Goal: Task Accomplishment & Management: Manage account settings

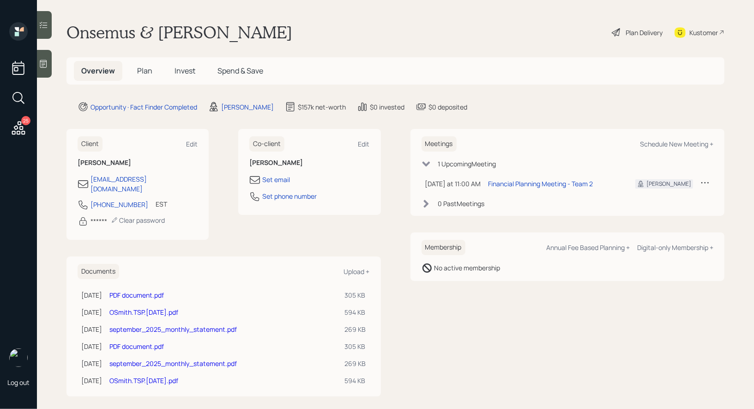
click at [146, 69] on span "Plan" at bounding box center [144, 71] width 15 height 10
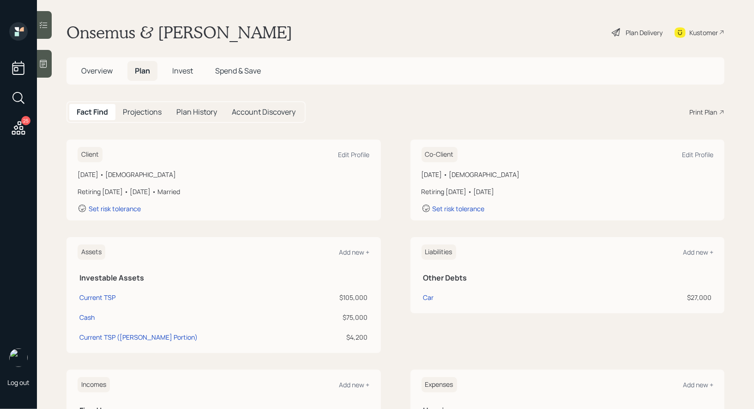
click at [635, 32] on div "Plan Delivery" at bounding box center [644, 33] width 37 height 10
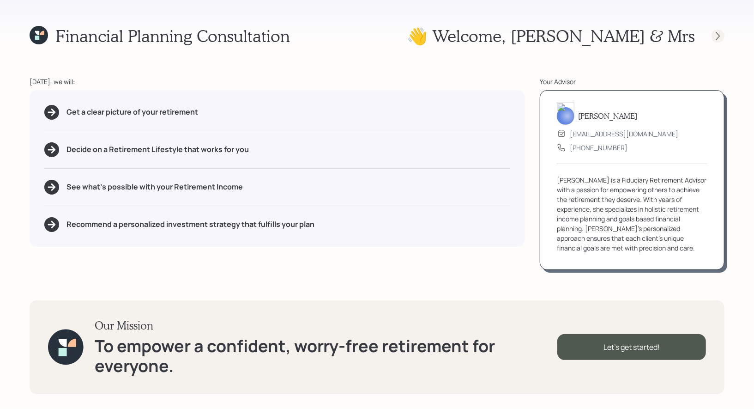
click at [718, 36] on icon at bounding box center [718, 35] width 9 height 9
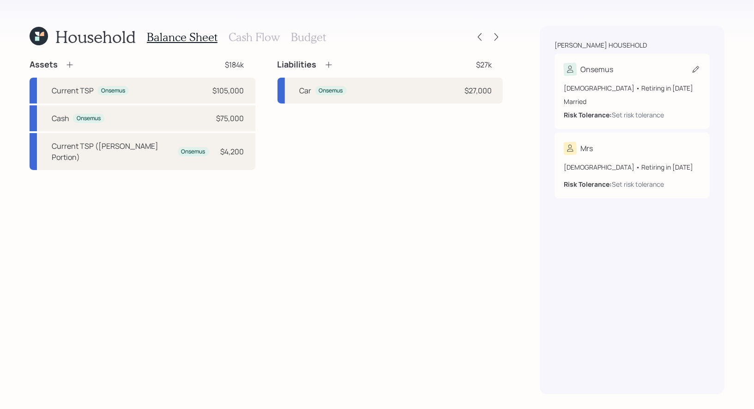
click at [692, 69] on icon at bounding box center [696, 69] width 9 height 9
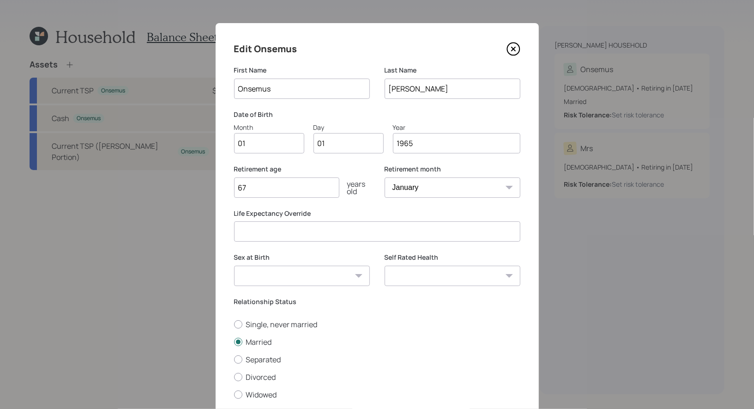
click at [292, 145] on input "01" at bounding box center [269, 143] width 70 height 20
type input "09"
type input "0"
type input "14"
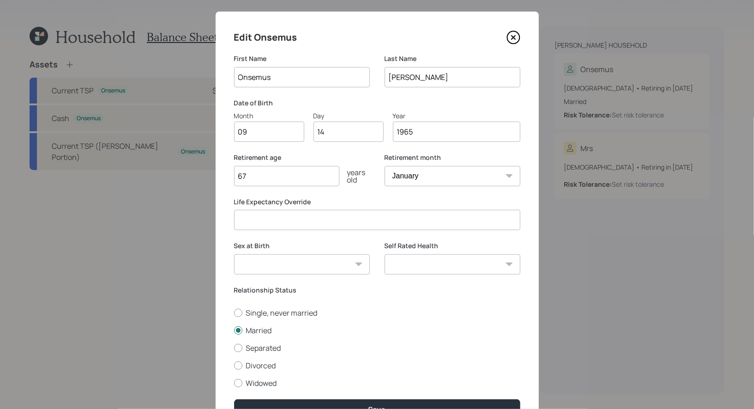
scroll to position [2, 0]
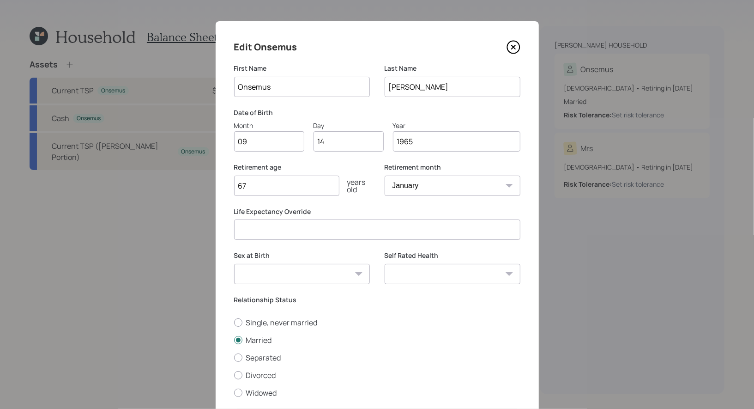
click at [292, 181] on input "67" at bounding box center [286, 186] width 105 height 20
type input "62"
click at [469, 187] on select "January February March April May June July August September October November De…" at bounding box center [453, 186] width 136 height 20
select select "9"
click at [385, 176] on select "January February March April May June July August September October November De…" at bounding box center [453, 186] width 136 height 20
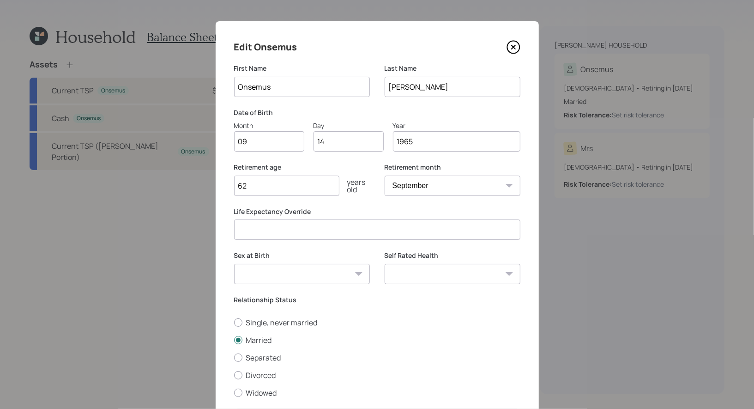
scroll to position [63, 0]
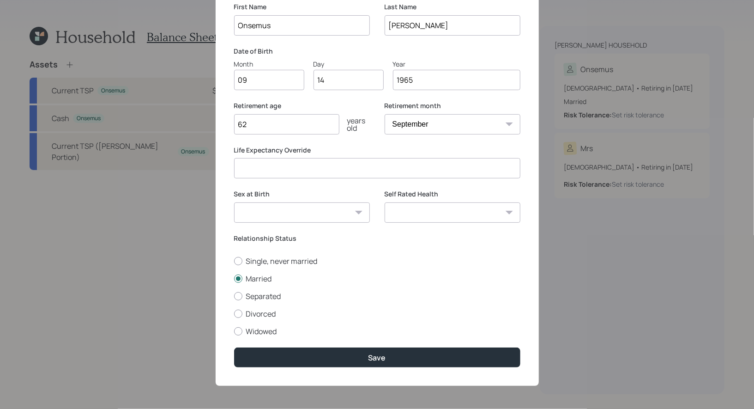
click at [302, 211] on select "Male Female Other / Prefer not to say" at bounding box center [302, 212] width 136 height 20
select select "male"
click at [234, 202] on select "Male Female Other / Prefer not to say" at bounding box center [302, 212] width 136 height 20
click at [475, 214] on select "Excellent Very Good Good Fair Poor" at bounding box center [453, 212] width 136 height 20
select select "good"
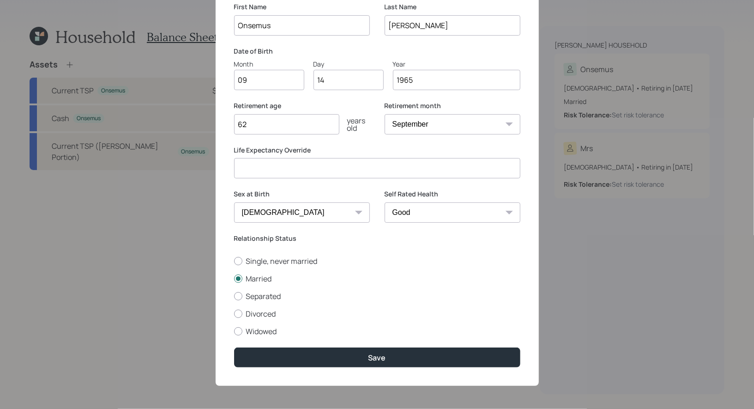
click at [385, 202] on select "Excellent Very Good Good Fair Poor" at bounding box center [453, 212] width 136 height 20
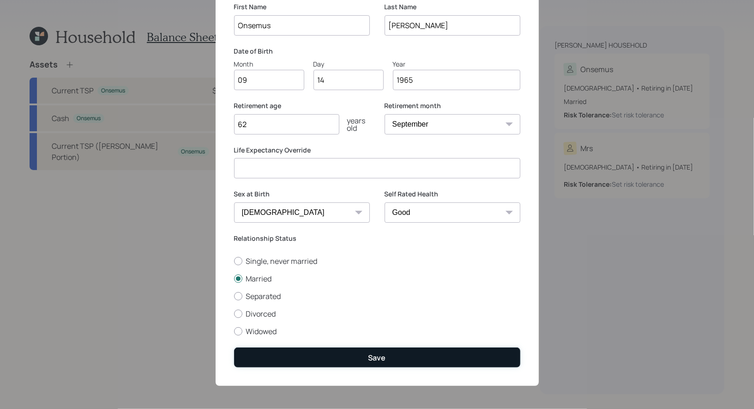
click at [349, 357] on button "Save" at bounding box center [377, 357] width 286 height 20
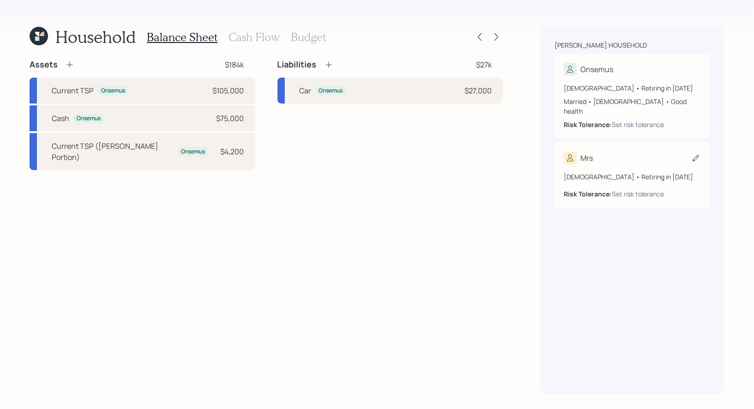
click at [696, 153] on icon at bounding box center [696, 157] width 9 height 9
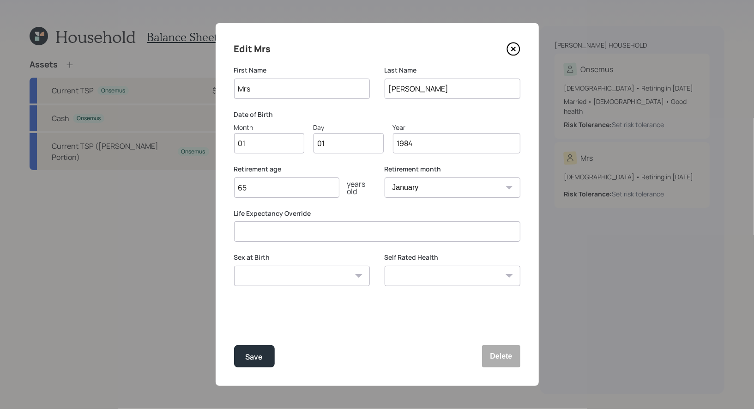
click at [269, 87] on input "Mrs" at bounding box center [302, 89] width 136 height 20
type input "Rene"
click at [261, 148] on input "01" at bounding box center [269, 143] width 70 height 20
click at [243, 92] on input "Rene" at bounding box center [302, 89] width 136 height 20
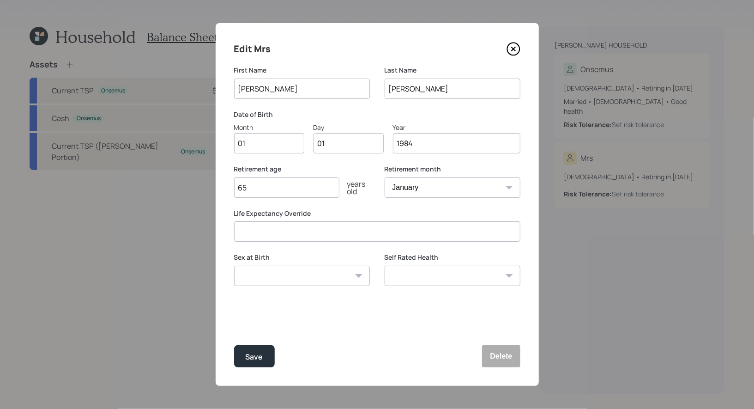
click at [241, 89] on input "Rene" at bounding box center [302, 89] width 136 height 20
type input "198"
click at [275, 85] on input "Rene" at bounding box center [302, 89] width 136 height 20
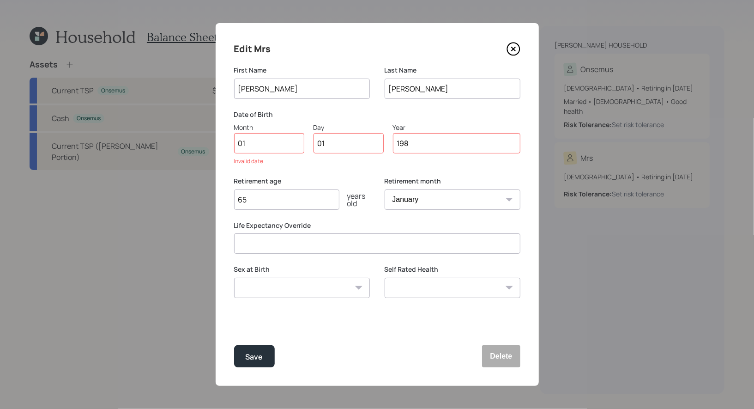
click at [275, 85] on input "Rene" at bounding box center [302, 89] width 136 height 20
type input "Irene"
click at [267, 146] on input "01" at bounding box center [269, 143] width 70 height 20
type input "09"
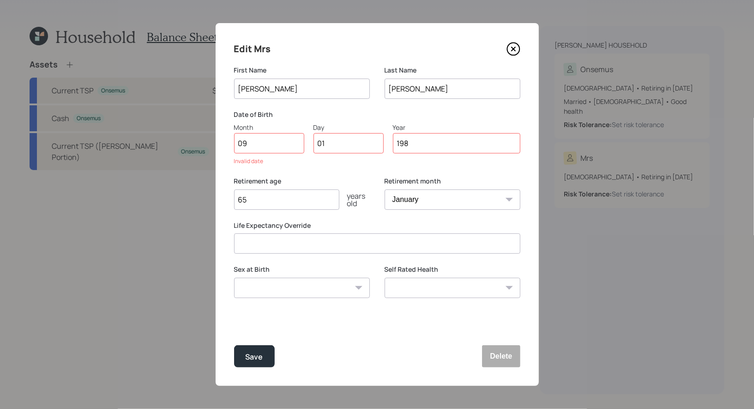
type input "0"
type input "14"
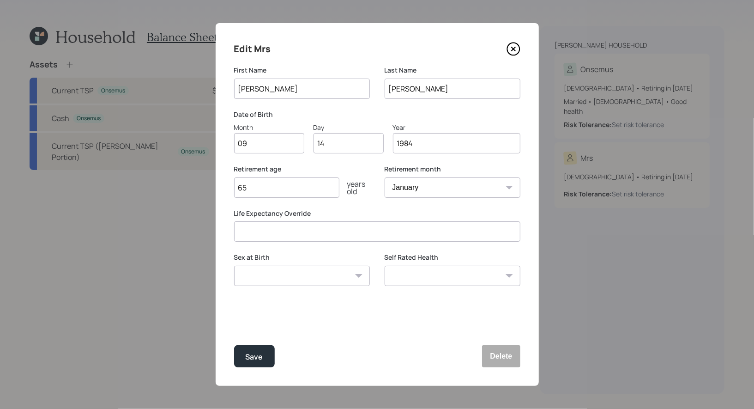
type input "1984"
click at [271, 188] on input "65" at bounding box center [286, 187] width 105 height 20
type input "6"
type input "43"
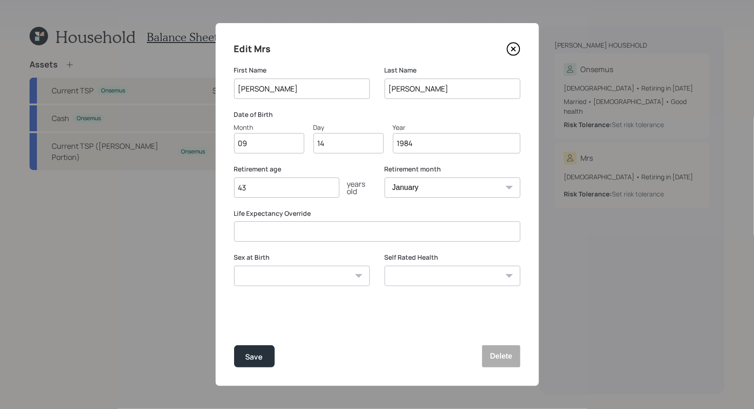
click at [438, 190] on select "January February March April May June July August September October November De…" at bounding box center [453, 187] width 136 height 20
select select "9"
click at [385, 177] on select "January February March April May June July August September October November De…" at bounding box center [453, 187] width 136 height 20
click at [327, 276] on select "Male Female Other / Prefer not to say" at bounding box center [302, 276] width 136 height 20
select select "female"
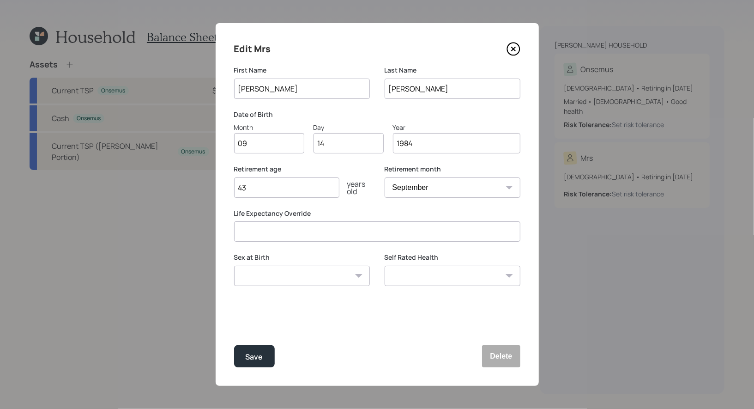
click at [234, 266] on select "Male Female Other / Prefer not to say" at bounding box center [302, 276] width 136 height 20
click at [456, 279] on select "Excellent Very Good Good Fair Poor" at bounding box center [453, 276] width 136 height 20
select select "very_good"
click at [385, 266] on select "Excellent Very Good Good Fair Poor" at bounding box center [453, 276] width 136 height 20
click at [252, 359] on div "Save" at bounding box center [255, 357] width 18 height 12
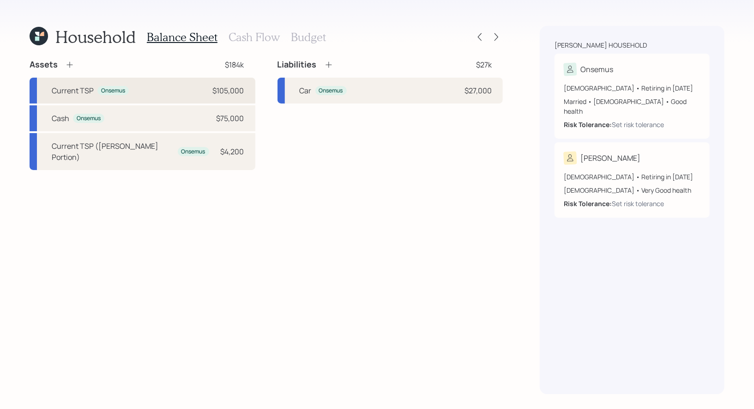
click at [152, 93] on div "Current TSP Onsemus $105,000" at bounding box center [143, 91] width 226 height 26
select select "company_sponsored"
select select "balanced"
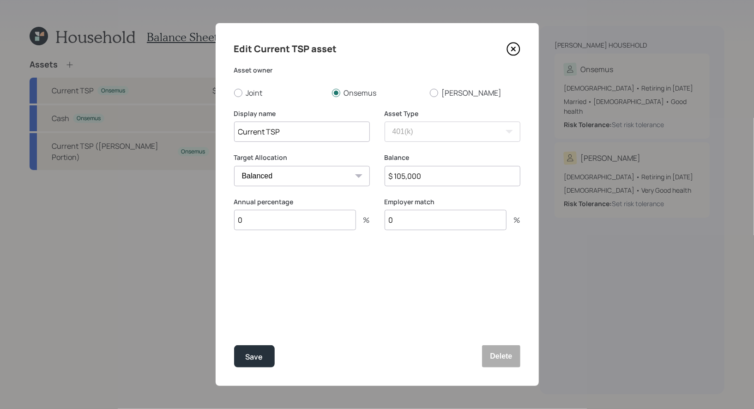
click at [254, 222] on input "0" at bounding box center [295, 220] width 122 height 20
type input "100"
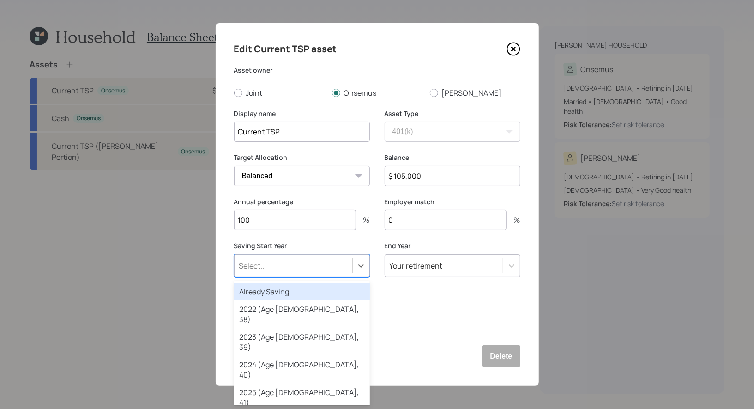
click at [262, 268] on div "Select..." at bounding box center [252, 266] width 27 height 10
click at [261, 290] on div "Already Saving" at bounding box center [302, 292] width 136 height 18
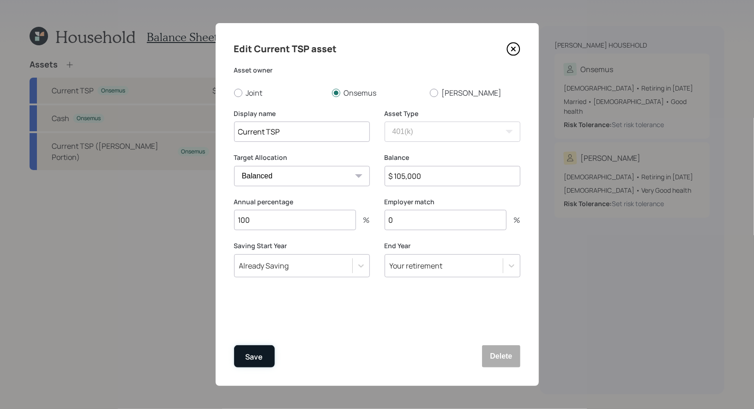
click at [257, 358] on div "Save" at bounding box center [255, 357] width 18 height 12
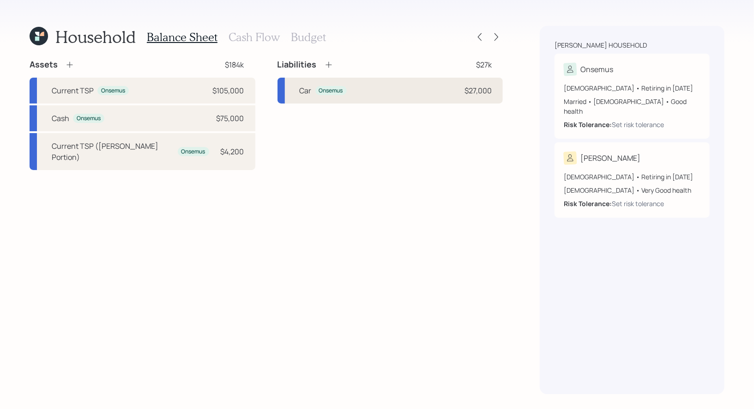
click at [449, 91] on div "Car Onsemus $27,000" at bounding box center [391, 91] width 226 height 26
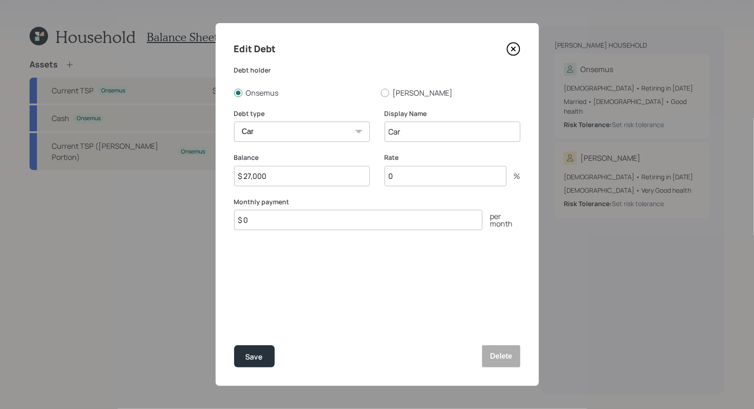
click at [331, 179] on input "$ 27,000" at bounding box center [302, 176] width 136 height 20
type input "$ 24,000"
click at [421, 176] on input "0" at bounding box center [446, 176] width 122 height 20
type input "10"
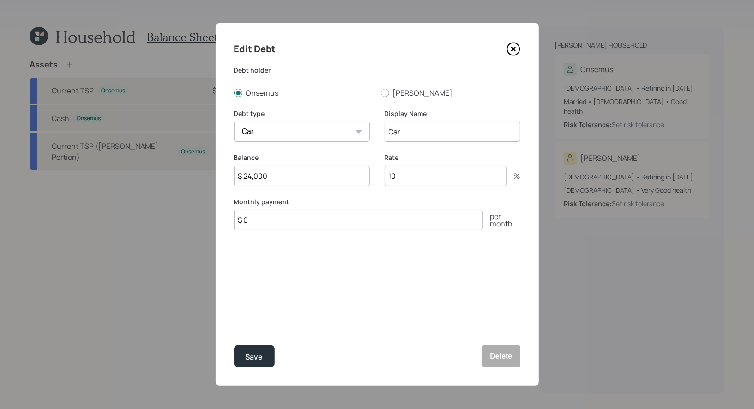
click at [263, 225] on input "$ 0" at bounding box center [358, 220] width 249 height 20
type input "$ 1,450"
click at [258, 354] on div "Save" at bounding box center [255, 357] width 18 height 12
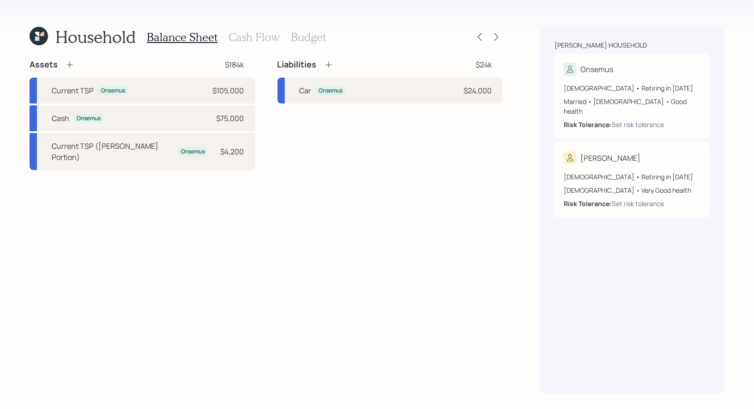
click at [246, 35] on h3 "Cash Flow" at bounding box center [254, 36] width 51 height 13
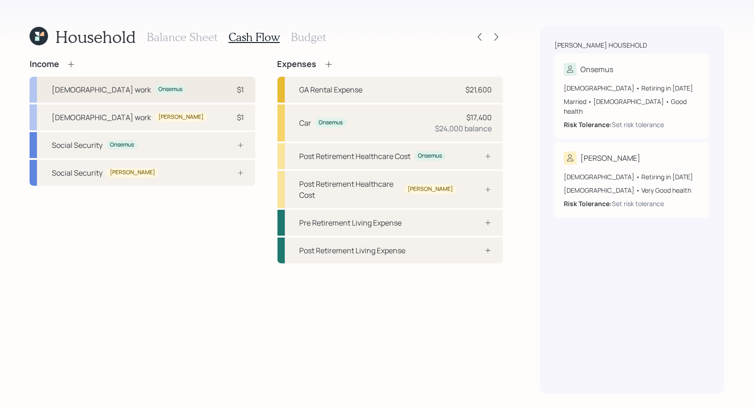
click at [199, 91] on div "Full-time work Onsemus $1" at bounding box center [143, 90] width 226 height 26
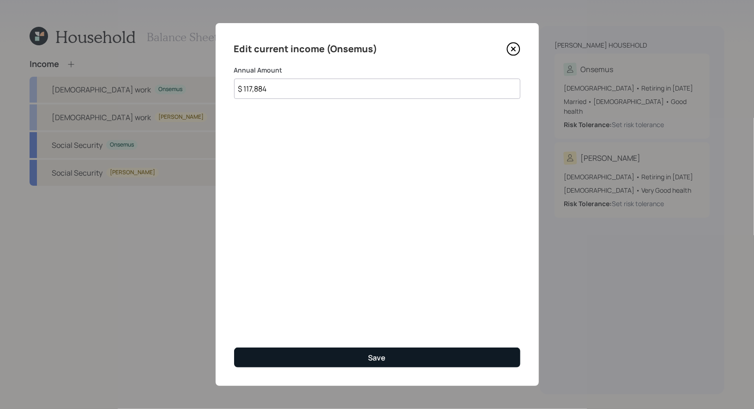
type input "$ 117,884"
click at [307, 354] on button "Save" at bounding box center [377, 357] width 286 height 20
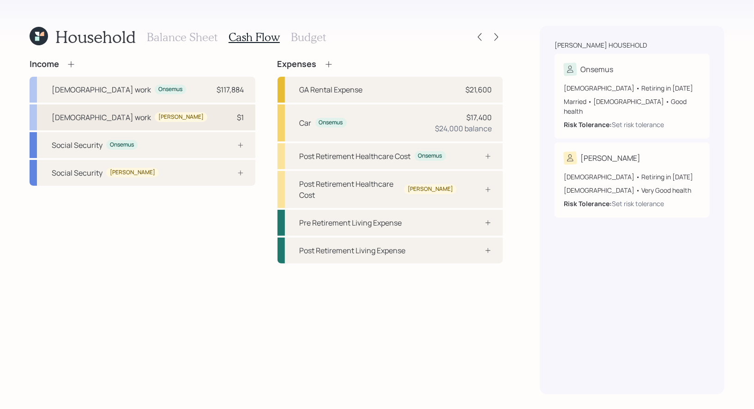
click at [152, 121] on div "Full-time work Irene $1" at bounding box center [143, 117] width 226 height 26
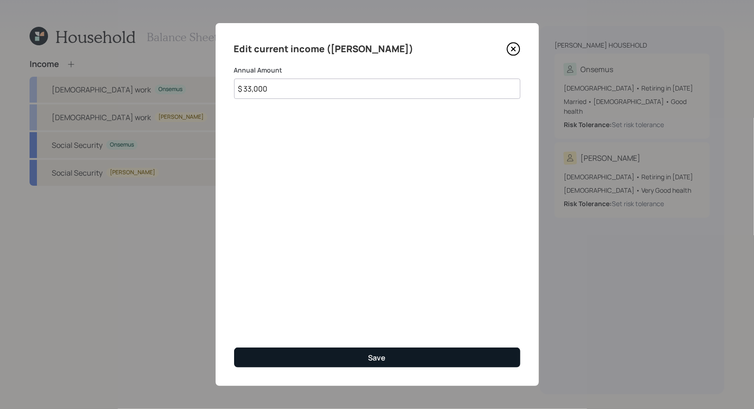
type input "$ 33,000"
click at [286, 357] on button "Save" at bounding box center [377, 357] width 286 height 20
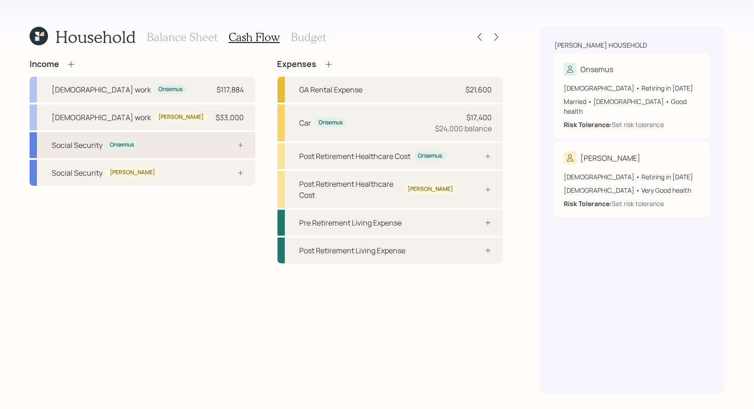
click at [232, 140] on div "Social Security Onsemus" at bounding box center [143, 145] width 226 height 26
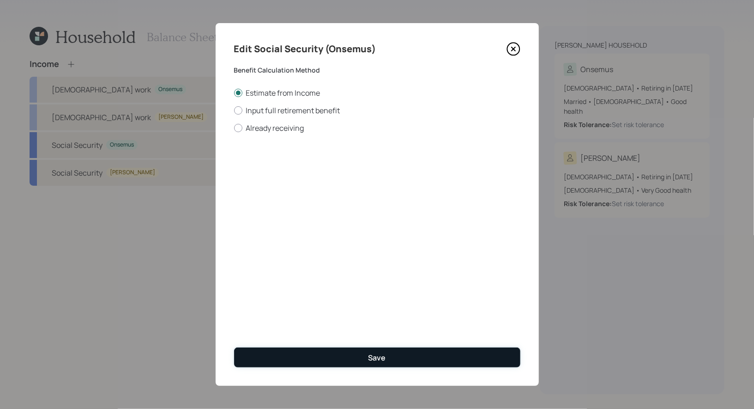
click at [313, 362] on button "Save" at bounding box center [377, 357] width 286 height 20
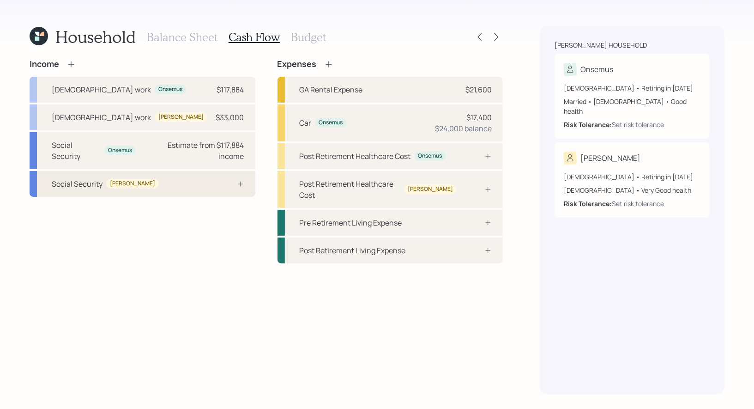
click at [204, 183] on div "Social Security Irene" at bounding box center [143, 184] width 226 height 26
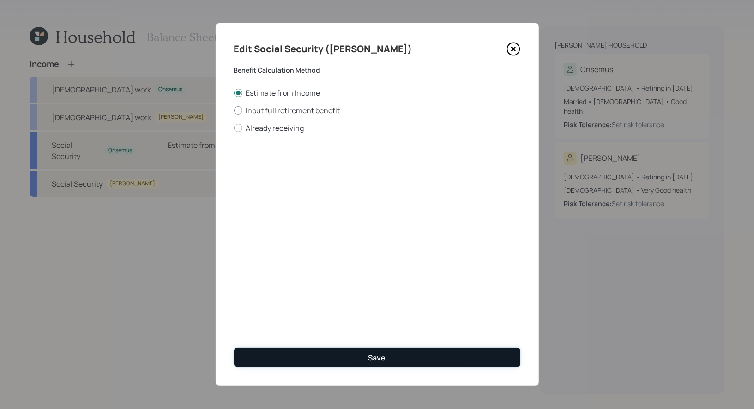
click at [335, 359] on button "Save" at bounding box center [377, 357] width 286 height 20
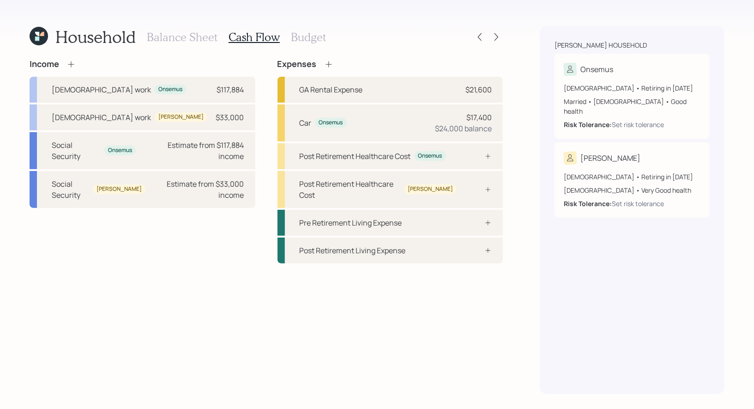
click at [69, 65] on icon at bounding box center [71, 64] width 9 height 9
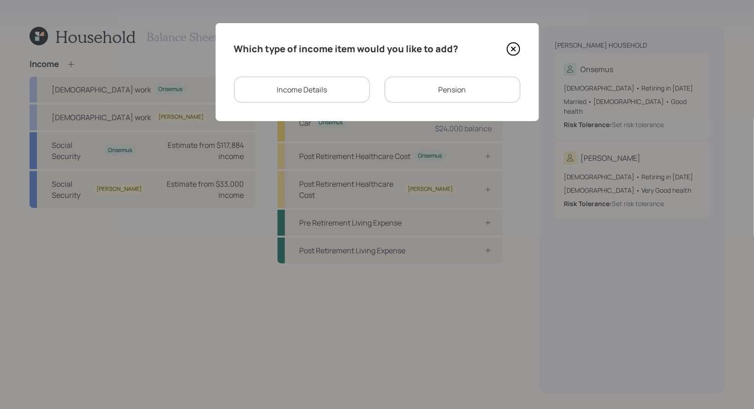
click at [413, 88] on div "Pension" at bounding box center [453, 90] width 136 height 26
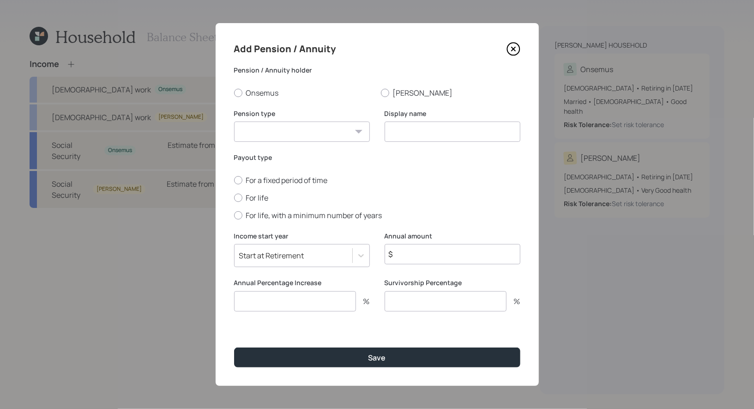
click at [347, 131] on select "Pension Annuity" at bounding box center [302, 132] width 136 height 20
select select "pension"
click at [234, 122] on select "Pension Annuity" at bounding box center [302, 132] width 136 height 20
click at [236, 199] on div at bounding box center [238, 198] width 8 height 8
click at [234, 198] on input "For life" at bounding box center [234, 197] width 0 height 0
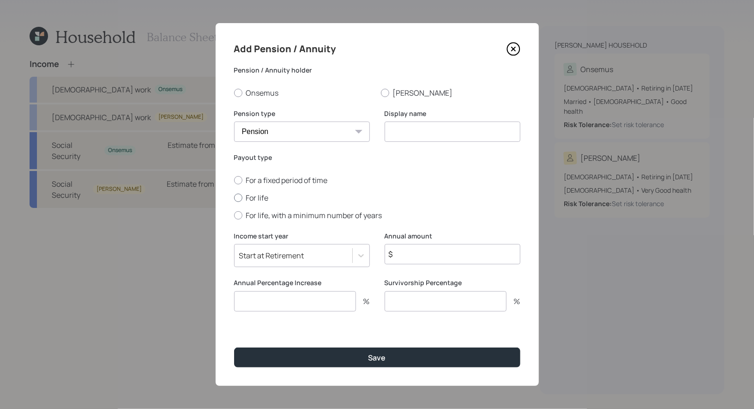
radio input "true"
click at [419, 136] on input at bounding box center [453, 132] width 136 height 20
type input "Pension"
click at [409, 254] on input "$" at bounding box center [453, 254] width 136 height 20
type input "$ 19,200"
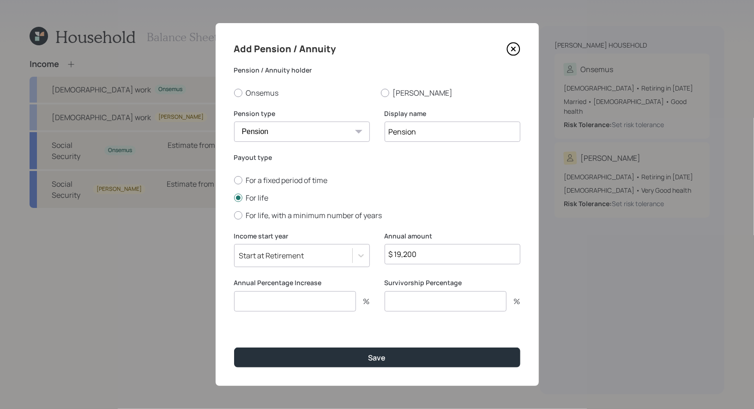
click at [282, 304] on input "number" at bounding box center [295, 301] width 122 height 20
type input "2"
click at [417, 304] on input "number" at bounding box center [446, 301] width 122 height 20
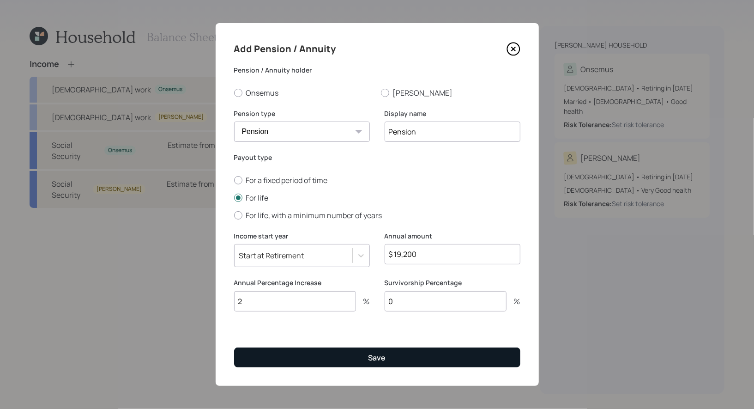
type input "0"
click at [341, 358] on button "Save" at bounding box center [377, 357] width 286 height 20
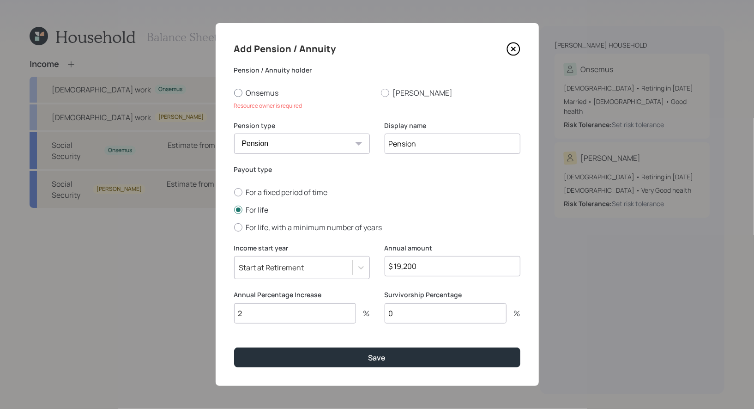
click at [237, 90] on div at bounding box center [238, 93] width 8 height 8
click at [234, 92] on input "Onsemus" at bounding box center [234, 92] width 0 height 0
radio input "true"
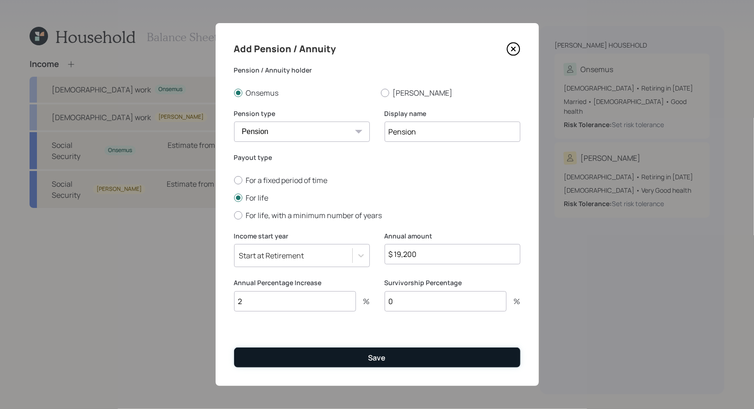
click at [277, 360] on button "Save" at bounding box center [377, 357] width 286 height 20
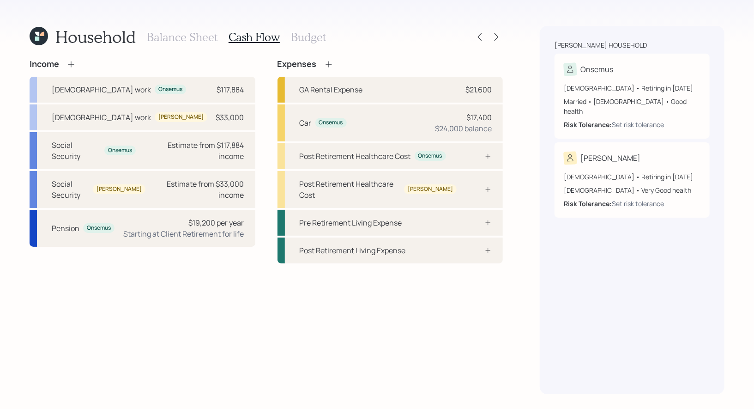
click at [71, 62] on icon at bounding box center [71, 64] width 9 height 9
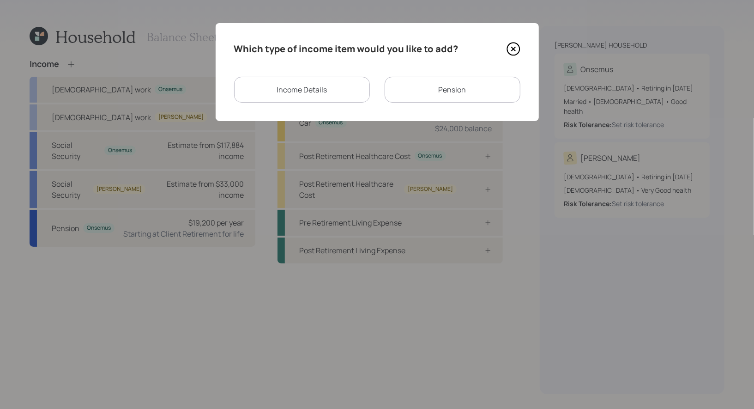
click at [308, 91] on div "Income Details" at bounding box center [302, 90] width 136 height 26
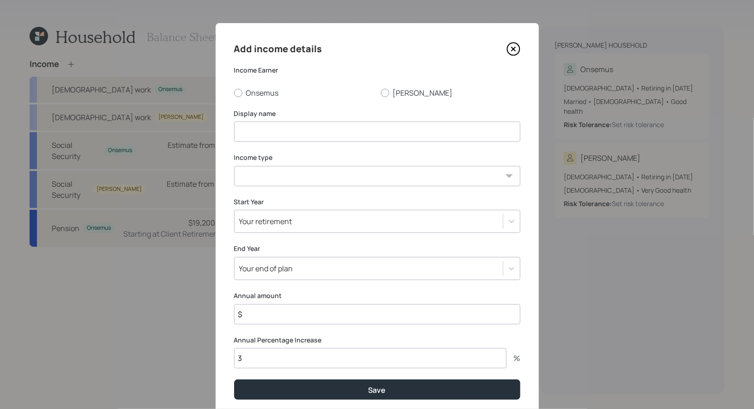
click at [312, 136] on input at bounding box center [377, 132] width 286 height 20
type input "DI"
click at [371, 178] on select "Full-time work Part-time work Self employment Other" at bounding box center [377, 176] width 286 height 20
select select "other"
click at [234, 166] on select "Full-time work Part-time work Self employment Other" at bounding box center [377, 176] width 286 height 20
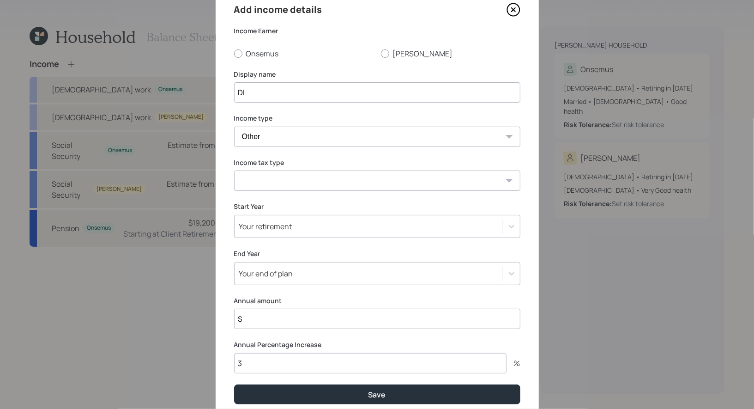
scroll to position [54, 0]
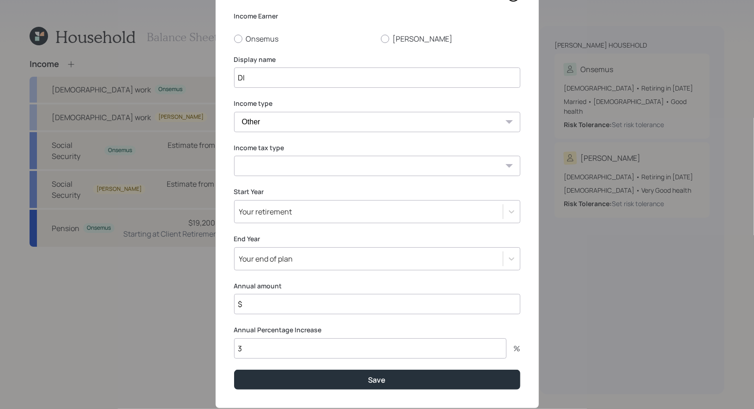
click at [348, 173] on select "Tax-free Earned Self Employment Alimony Royalties Pension / Annuity Interest Di…" at bounding box center [377, 166] width 286 height 20
select select "tax_free"
click at [234, 156] on select "Tax-free Earned Self Employment Alimony Royalties Pension / Annuity Interest Di…" at bounding box center [377, 166] width 286 height 20
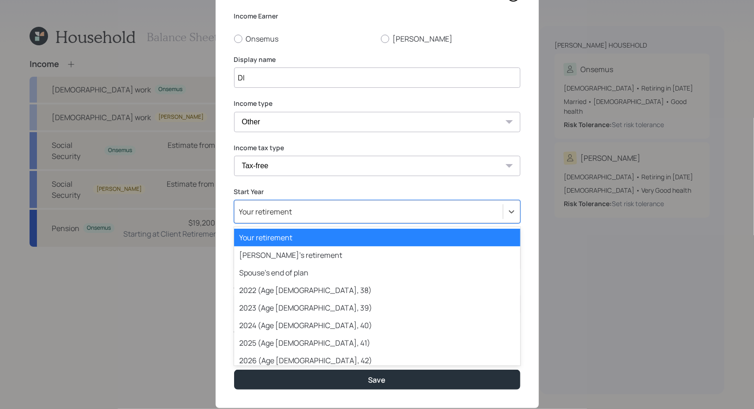
click at [343, 213] on div "Your retirement" at bounding box center [369, 212] width 268 height 16
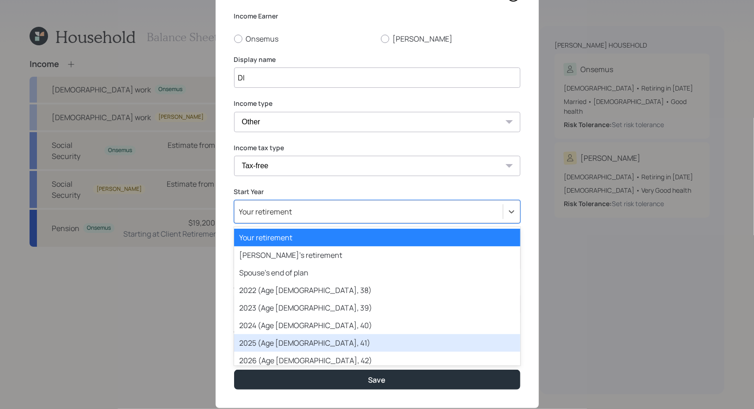
click at [324, 342] on div "2025 (Age 60, 41)" at bounding box center [377, 343] width 286 height 18
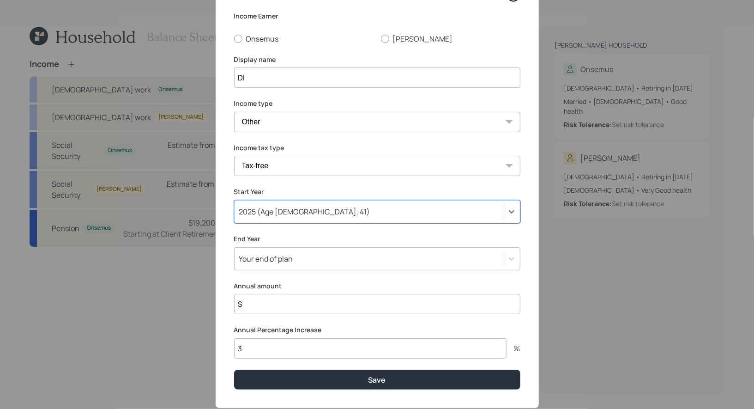
scroll to position [76, 0]
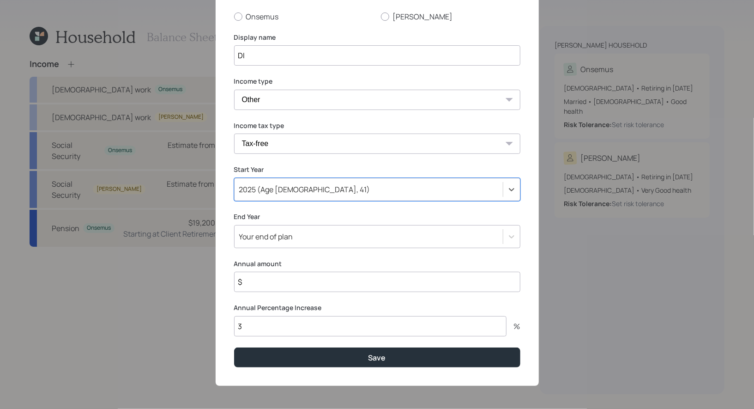
click at [290, 282] on input "$" at bounding box center [377, 282] width 286 height 20
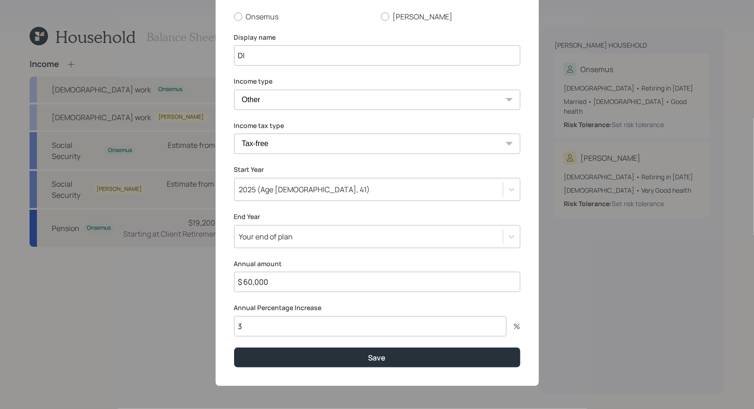
type input "$ 60,000"
click at [262, 331] on input "3" at bounding box center [370, 326] width 273 height 20
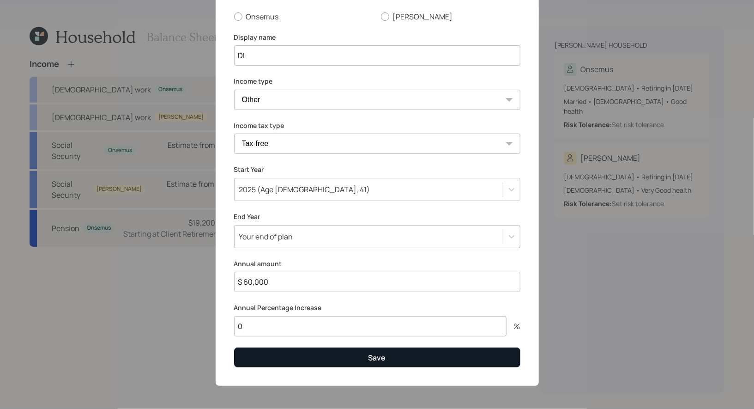
type input "0"
click at [323, 356] on button "Save" at bounding box center [377, 357] width 286 height 20
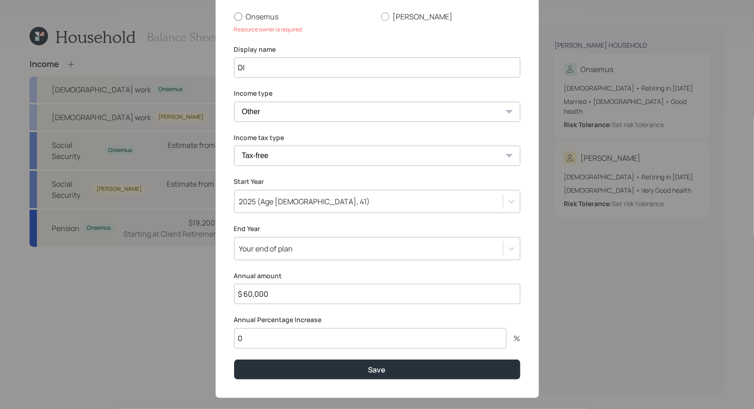
click at [237, 18] on div at bounding box center [238, 16] width 8 height 8
click at [234, 17] on input "Onsemus" at bounding box center [234, 16] width 0 height 0
radio input "true"
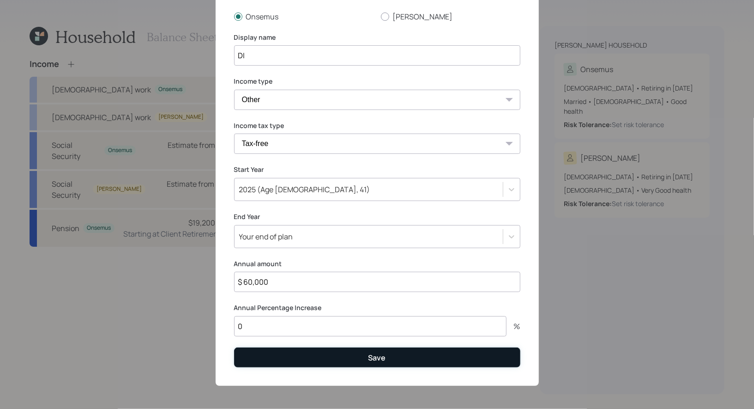
click at [291, 357] on button "Save" at bounding box center [377, 357] width 286 height 20
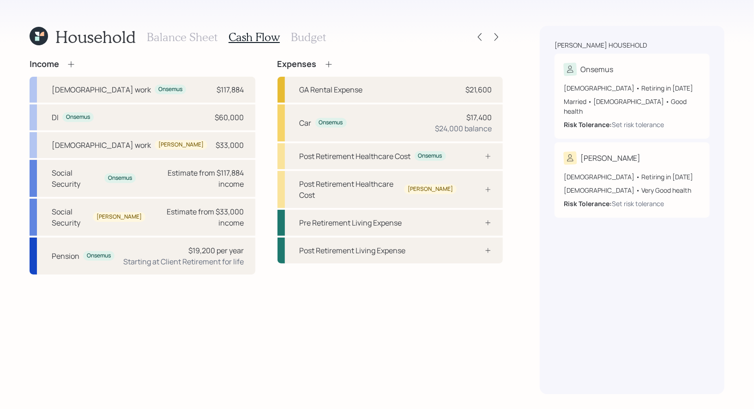
click at [73, 63] on icon at bounding box center [71, 64] width 9 height 9
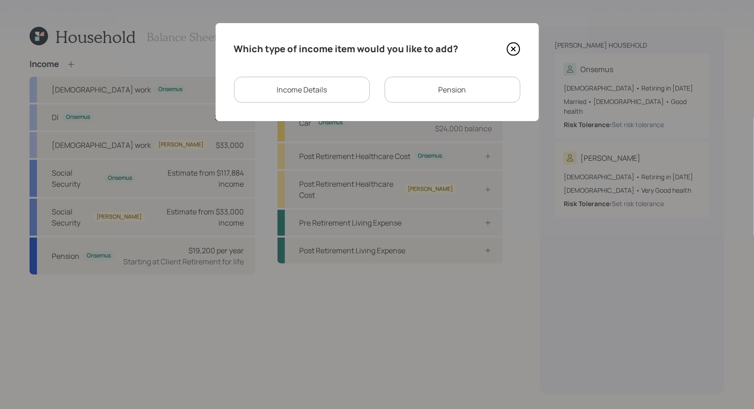
click at [428, 91] on div "Pension" at bounding box center [453, 90] width 136 height 26
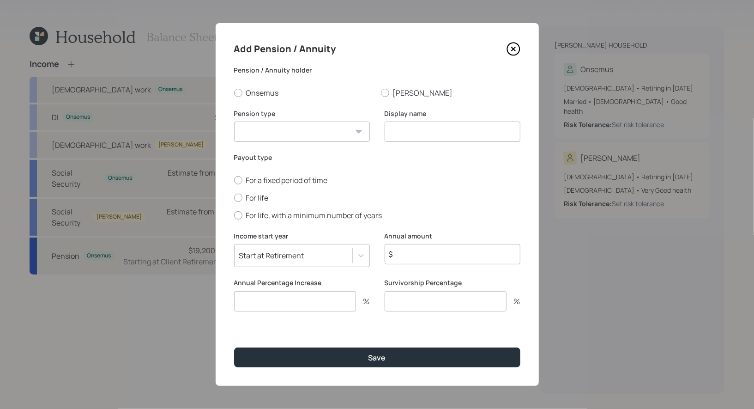
click at [328, 134] on select "Pension Annuity" at bounding box center [302, 132] width 136 height 20
select select "pension"
click at [234, 122] on select "Pension Annuity" at bounding box center [302, 132] width 136 height 20
click at [450, 136] on input at bounding box center [453, 132] width 136 height 20
type input "Pension / Army"
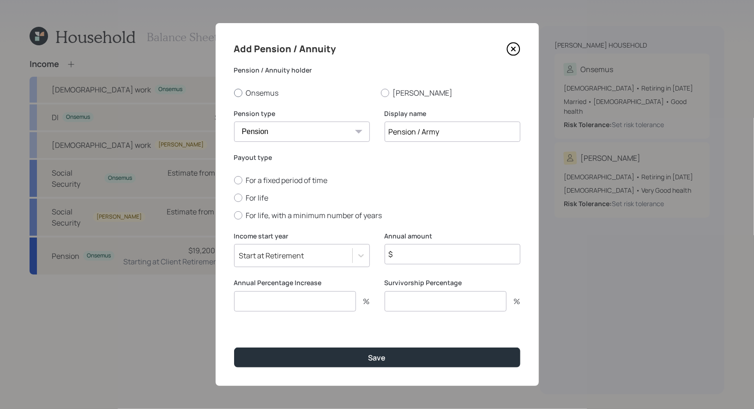
click at [237, 89] on div at bounding box center [238, 93] width 8 height 8
click at [234, 92] on input "Onsemus" at bounding box center [234, 92] width 0 height 0
radio input "true"
click at [237, 196] on div at bounding box center [238, 198] width 8 height 8
click at [234, 197] on input "For life" at bounding box center [234, 197] width 0 height 0
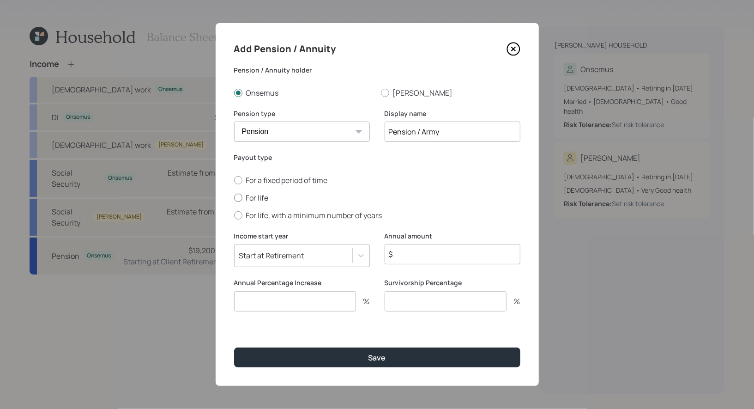
radio input "true"
click at [437, 261] on input "$" at bounding box center [453, 254] width 136 height 20
type input "$ 12,000"
click at [308, 295] on input "number" at bounding box center [295, 301] width 122 height 20
type input "0"
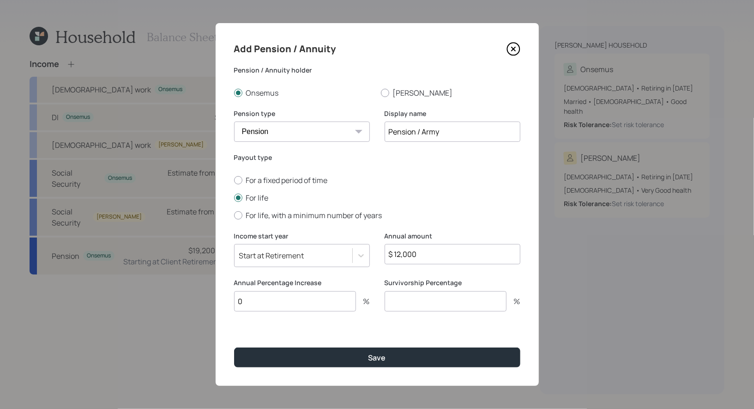
click at [475, 303] on input "number" at bounding box center [446, 301] width 122 height 20
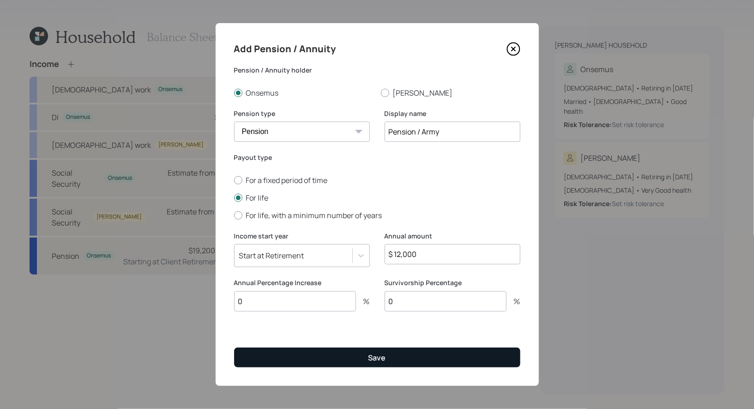
type input "0"
click at [364, 352] on button "Save" at bounding box center [377, 357] width 286 height 20
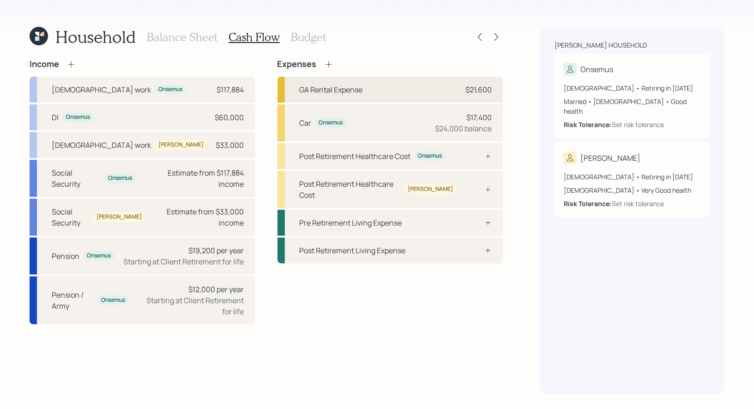
click at [383, 85] on div "GA Rental Expense $21,600" at bounding box center [391, 90] width 226 height 26
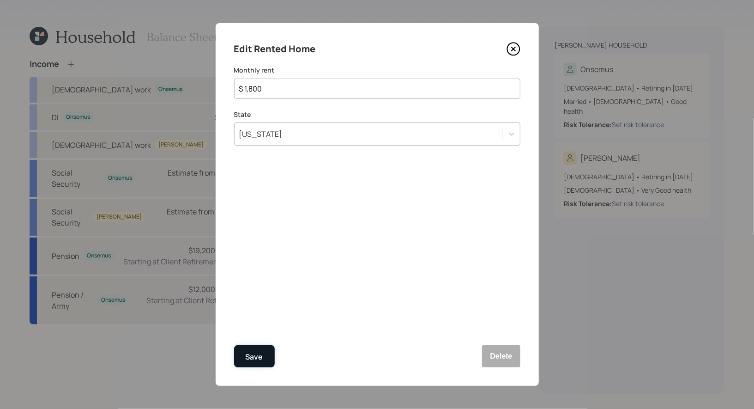
click at [255, 356] on div "Save" at bounding box center [255, 357] width 18 height 12
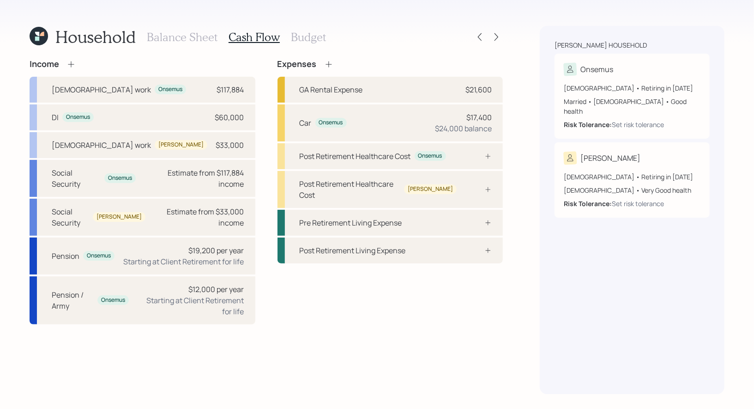
click at [303, 36] on h3 "Budget" at bounding box center [308, 36] width 35 height 13
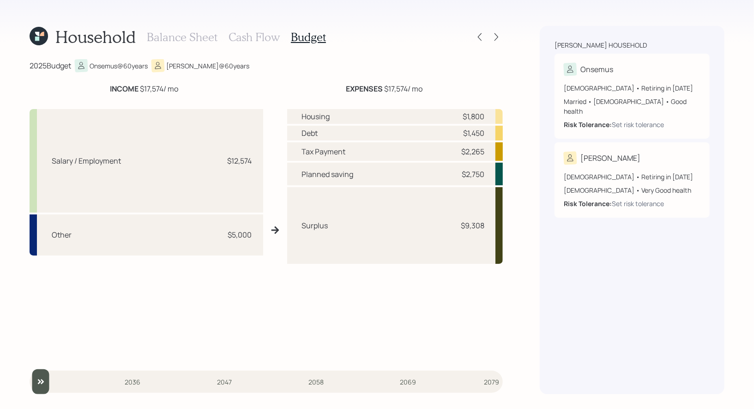
click at [238, 38] on h3 "Cash Flow" at bounding box center [254, 36] width 51 height 13
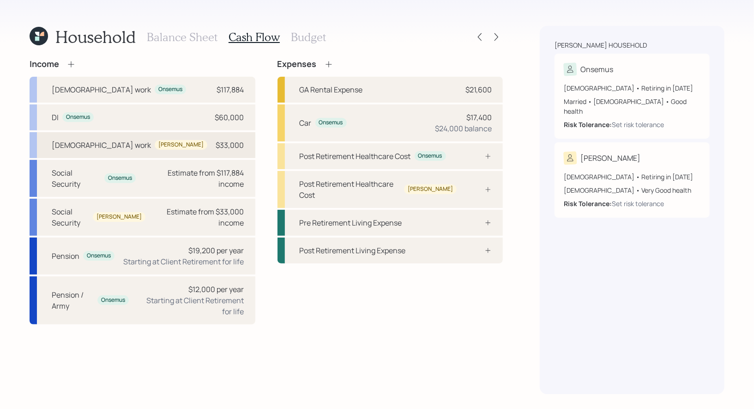
click at [158, 146] on div "Full-time work Irene $33,000" at bounding box center [143, 145] width 226 height 26
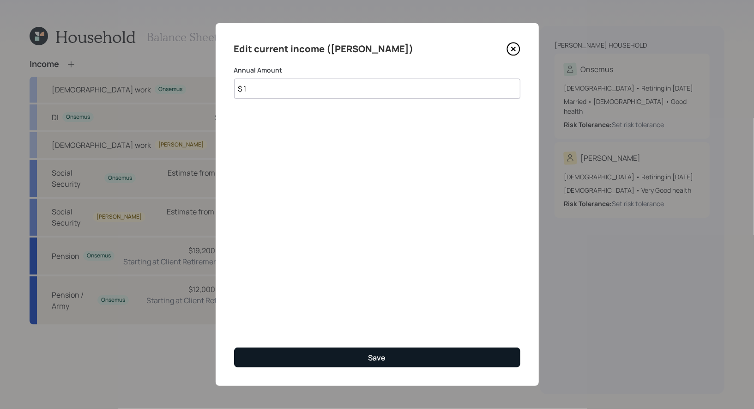
type input "$ 1"
click at [361, 355] on button "Save" at bounding box center [377, 357] width 286 height 20
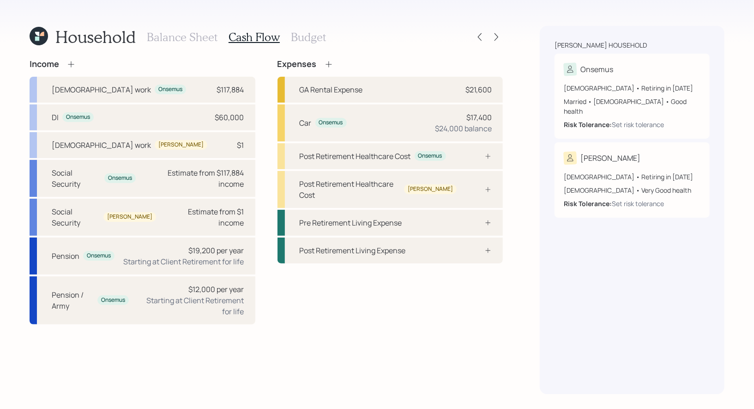
click at [306, 38] on h3 "Budget" at bounding box center [308, 36] width 35 height 13
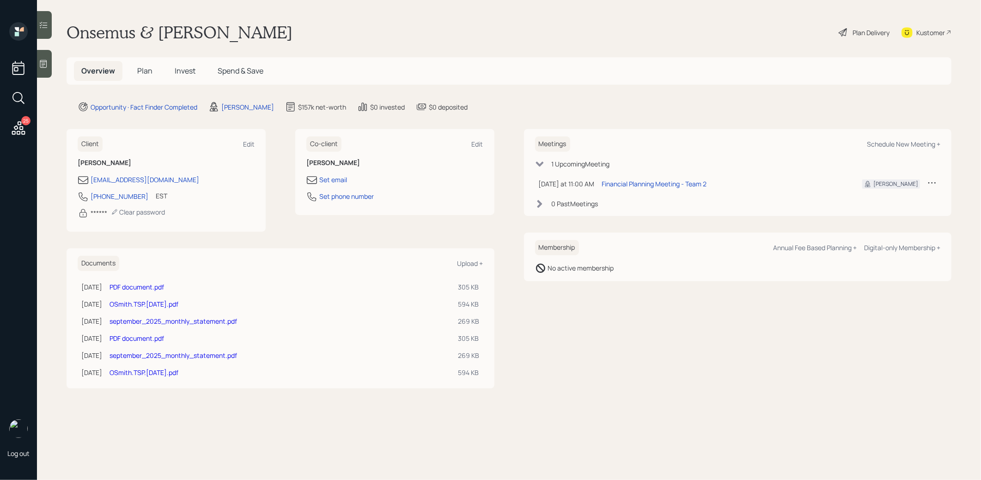
click at [144, 301] on link "OSmith.TSP.[DATE].pdf" at bounding box center [143, 303] width 69 height 9
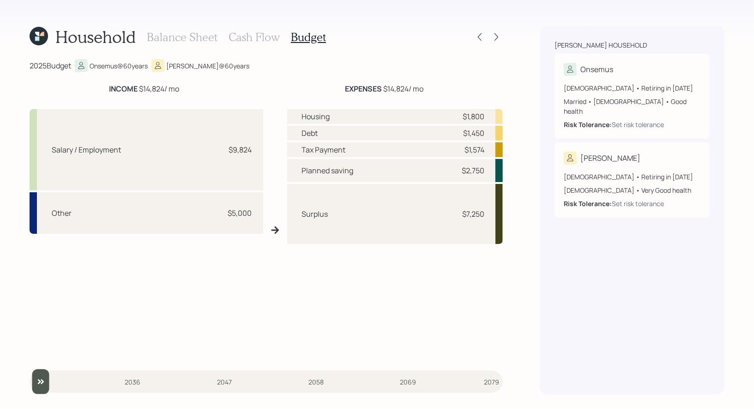
click at [196, 35] on h3 "Balance Sheet" at bounding box center [182, 36] width 71 height 13
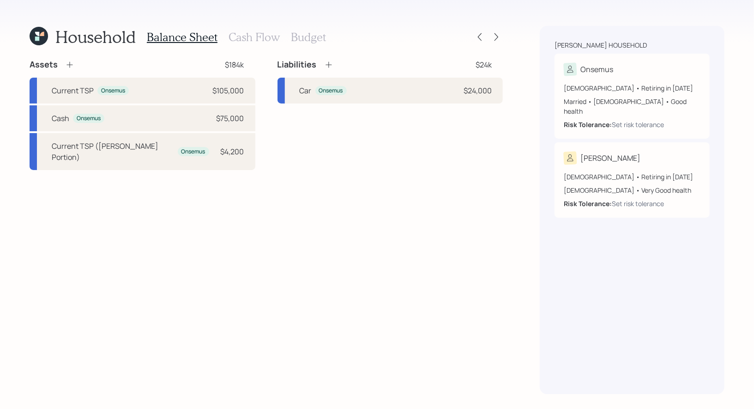
click at [245, 36] on h3 "Cash Flow" at bounding box center [254, 36] width 51 height 13
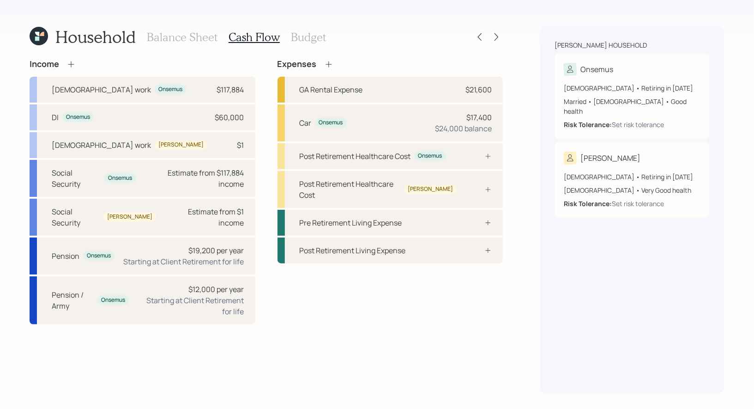
click at [306, 36] on h3 "Budget" at bounding box center [308, 36] width 35 height 13
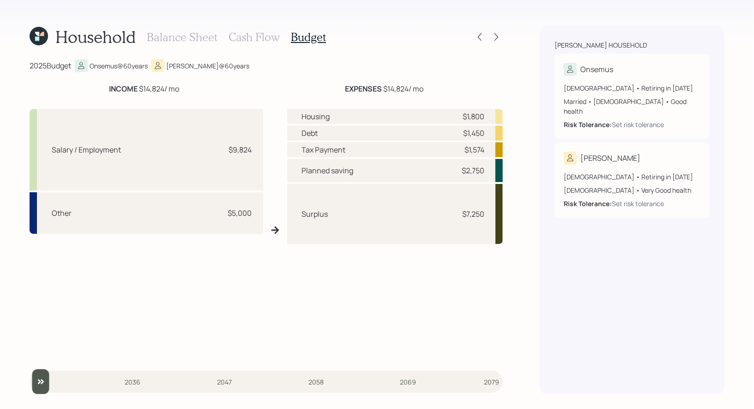
click at [249, 39] on h3 "Cash Flow" at bounding box center [254, 36] width 51 height 13
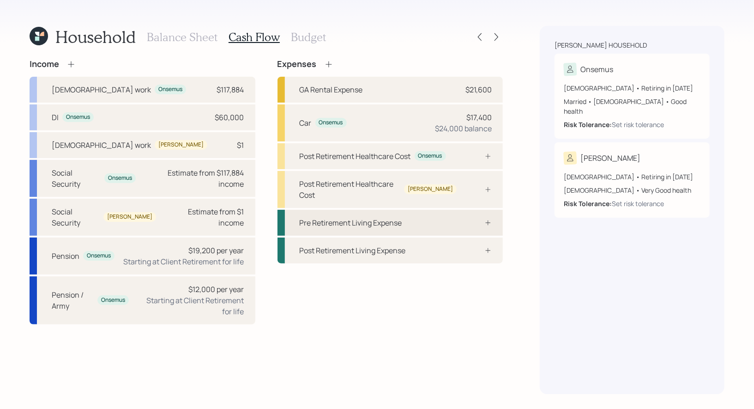
click at [326, 217] on div "Pre Retirement Living Expense" at bounding box center [351, 222] width 103 height 11
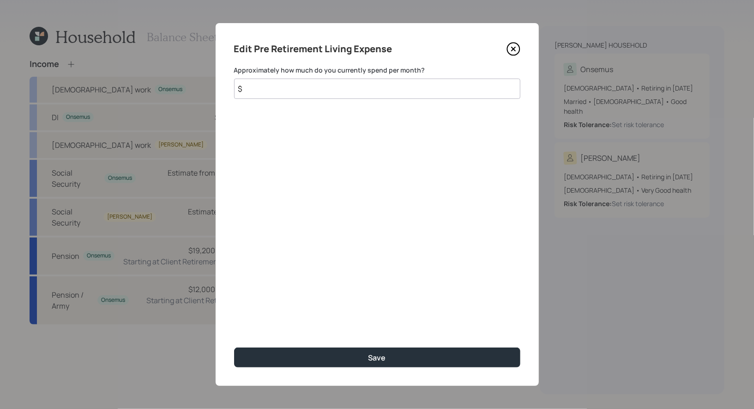
click at [293, 89] on input "$" at bounding box center [377, 89] width 286 height 20
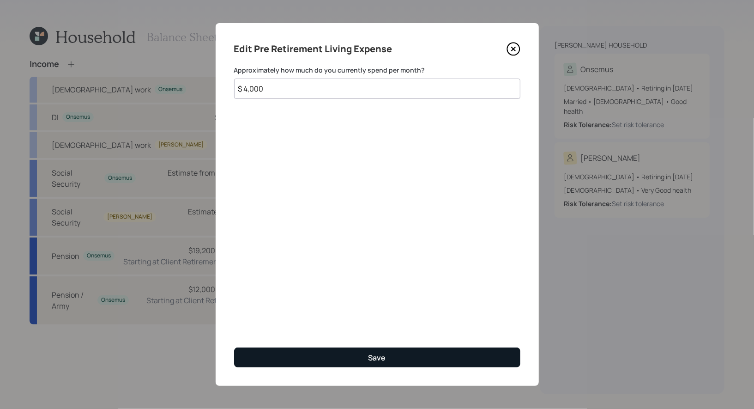
type input "$ 4,000"
click at [334, 357] on button "Save" at bounding box center [377, 357] width 286 height 20
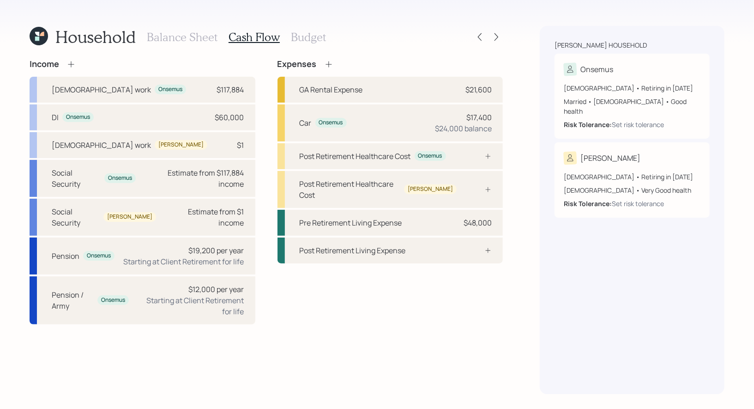
click at [169, 38] on h3 "Balance Sheet" at bounding box center [182, 36] width 71 height 13
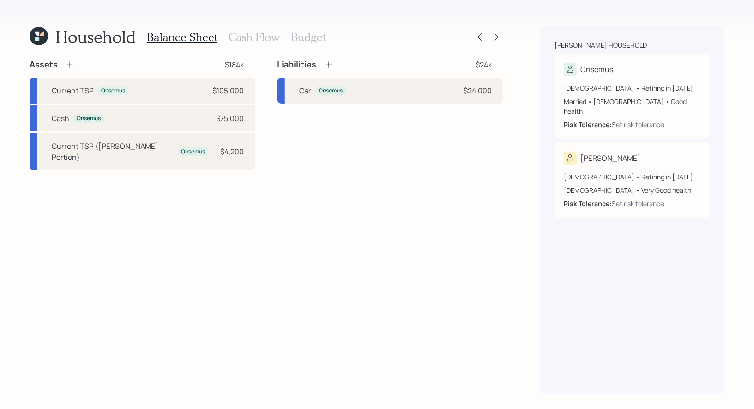
click at [67, 65] on icon at bounding box center [69, 64] width 9 height 9
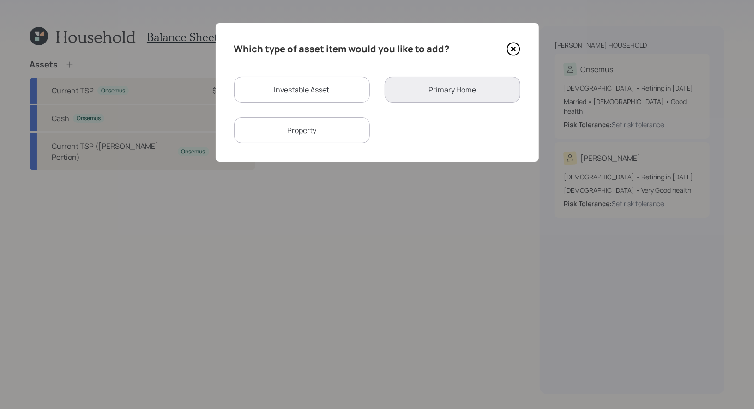
click at [264, 92] on div "Investable Asset" at bounding box center [302, 90] width 136 height 26
select select "taxable"
select select "balanced"
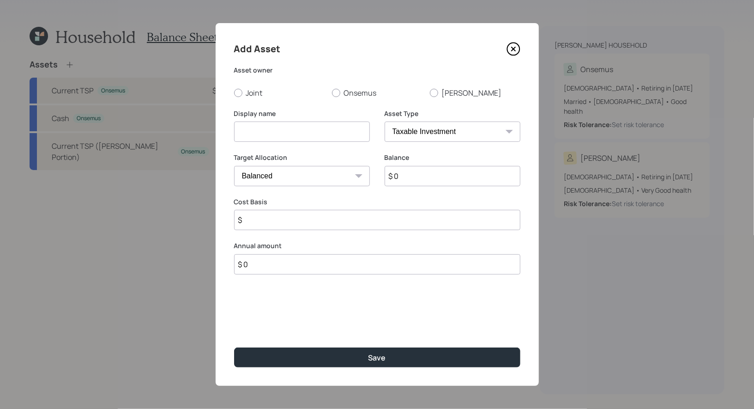
click at [271, 134] on input at bounding box center [302, 132] width 136 height 20
type input "Home Savings"
click at [419, 180] on input "$ 0" at bounding box center [453, 176] width 136 height 20
click at [334, 91] on div at bounding box center [336, 93] width 8 height 8
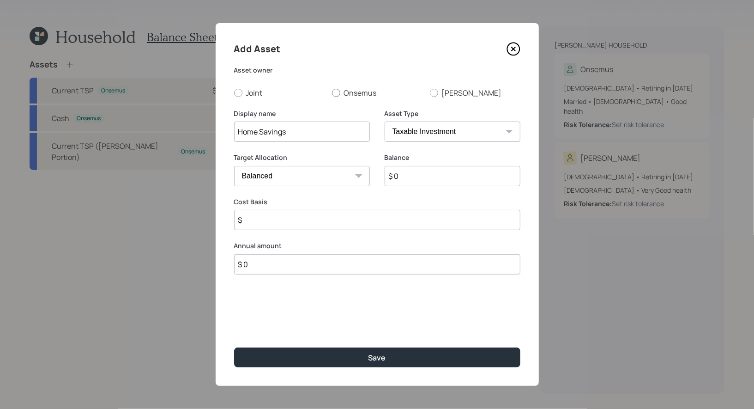
click at [332, 92] on input "Onsemus" at bounding box center [332, 92] width 0 height 0
radio input "true"
click at [414, 180] on input "$ 0" at bounding box center [453, 176] width 136 height 20
click at [298, 180] on select "Cash Conservative Balanced Aggressive" at bounding box center [302, 176] width 136 height 20
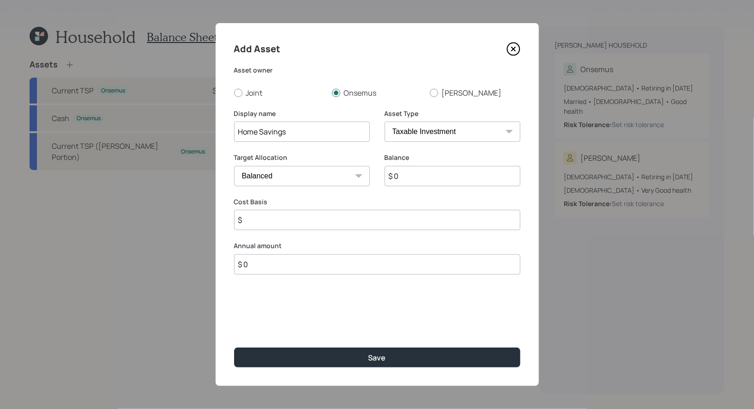
select select "uninvested"
click at [234, 166] on select "Cash Conservative Balanced Aggressive" at bounding box center [302, 176] width 136 height 20
click at [439, 173] on input "$ 0" at bounding box center [453, 176] width 136 height 20
type input "$ 2"
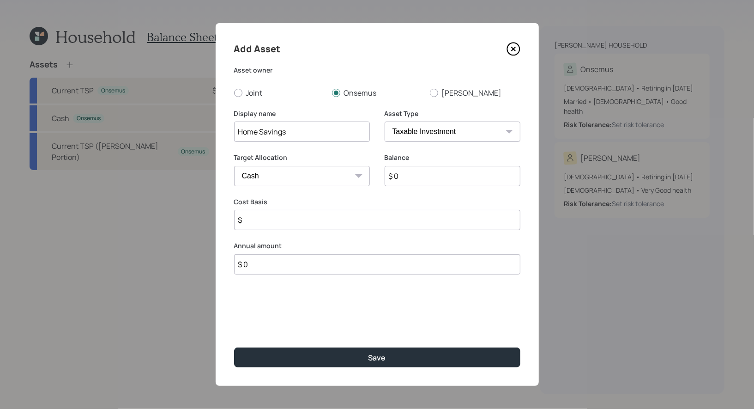
type input "$ 2"
type input "$ 27"
type input "$ 270"
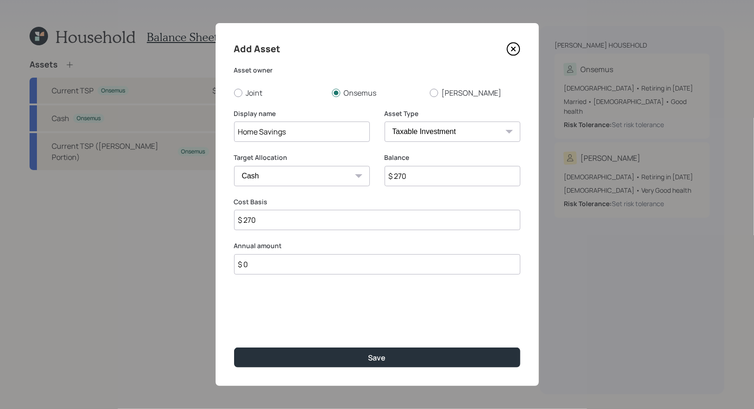
type input "$ 2,700"
type input "$ 27,000"
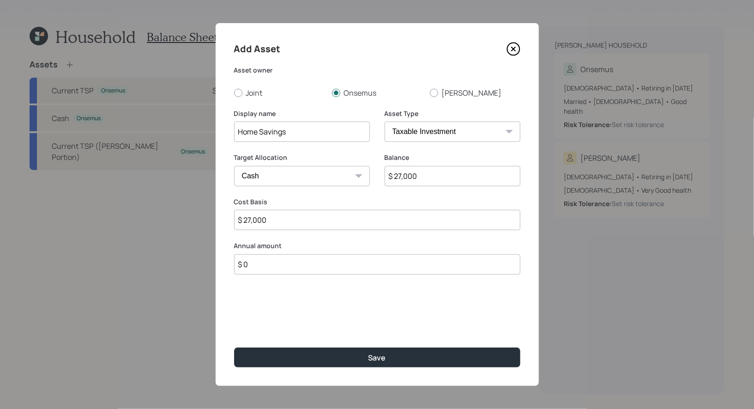
click at [312, 268] on input "$ 0" at bounding box center [377, 264] width 286 height 20
type input "$ 36,000"
click at [286, 310] on div "Select..." at bounding box center [294, 310] width 118 height 16
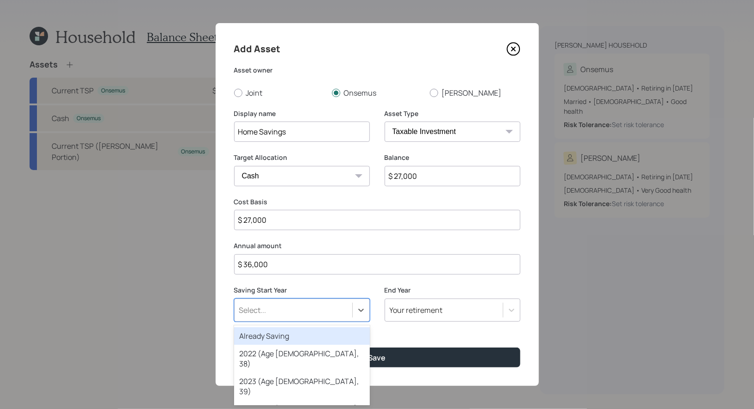
click at [276, 334] on div "Already Saving" at bounding box center [302, 336] width 136 height 18
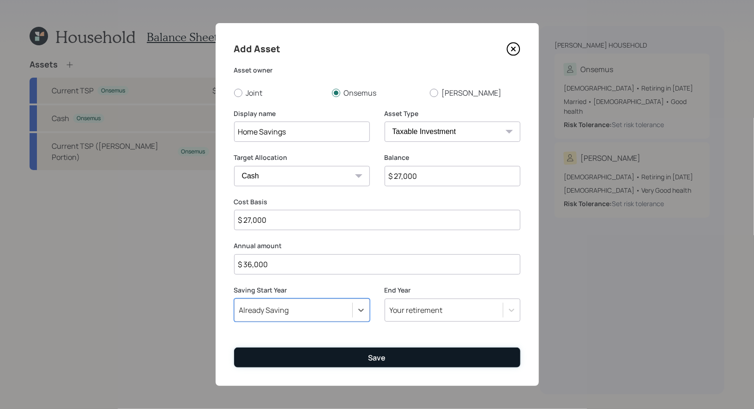
click at [354, 360] on button "Save" at bounding box center [377, 357] width 286 height 20
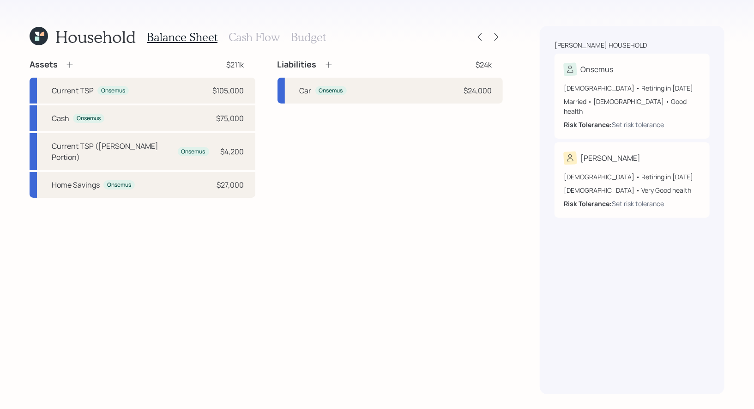
click at [251, 36] on h3 "Cash Flow" at bounding box center [254, 36] width 51 height 13
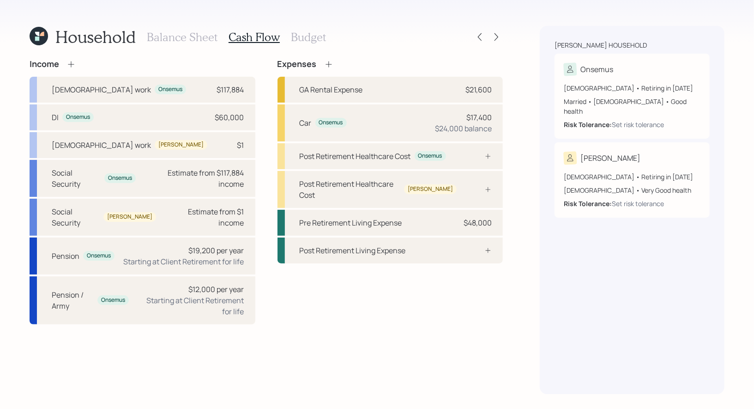
click at [297, 34] on h3 "Budget" at bounding box center [308, 36] width 35 height 13
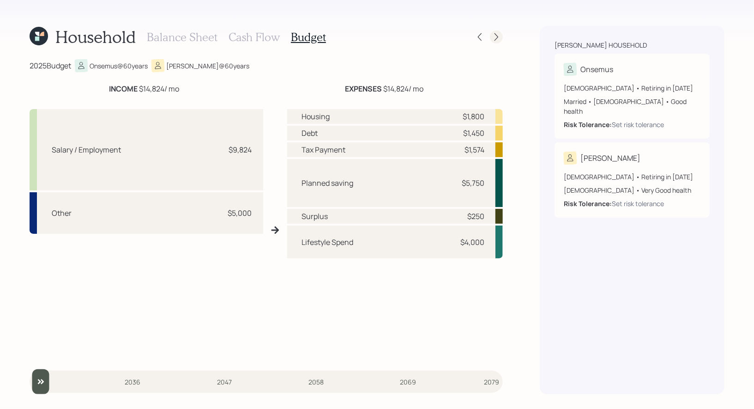
click at [499, 36] on icon at bounding box center [496, 36] width 9 height 9
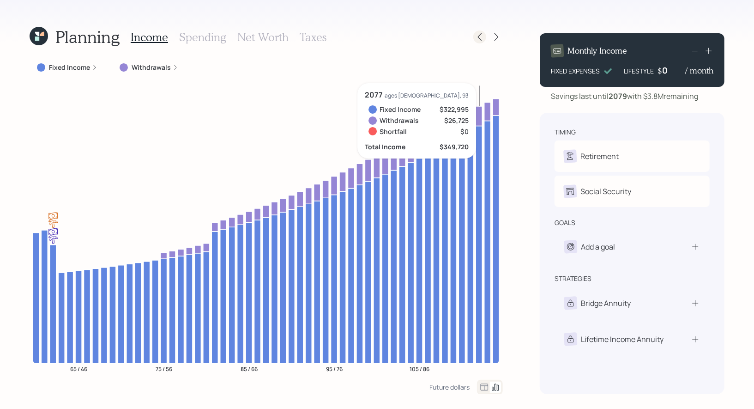
click at [480, 38] on icon at bounding box center [480, 37] width 4 height 8
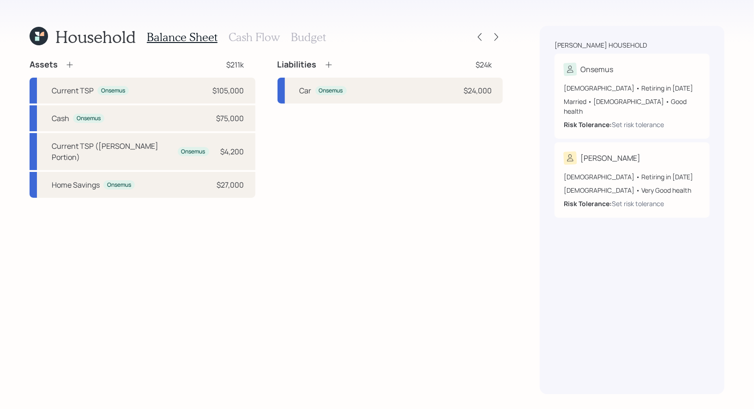
click at [259, 36] on h3 "Cash Flow" at bounding box center [254, 36] width 51 height 13
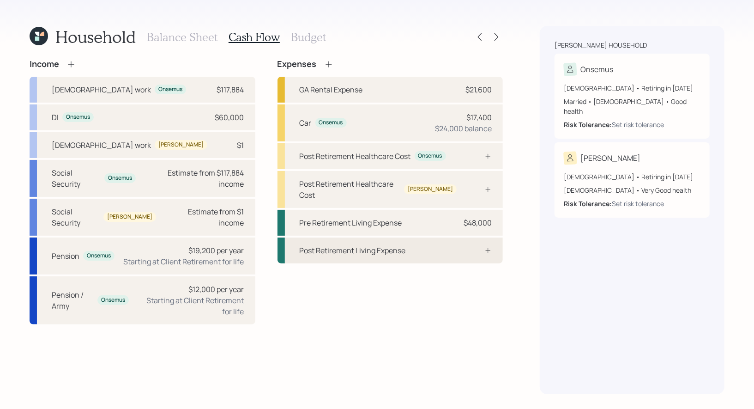
click at [338, 245] on div "Post Retirement Living Expense" at bounding box center [353, 250] width 106 height 11
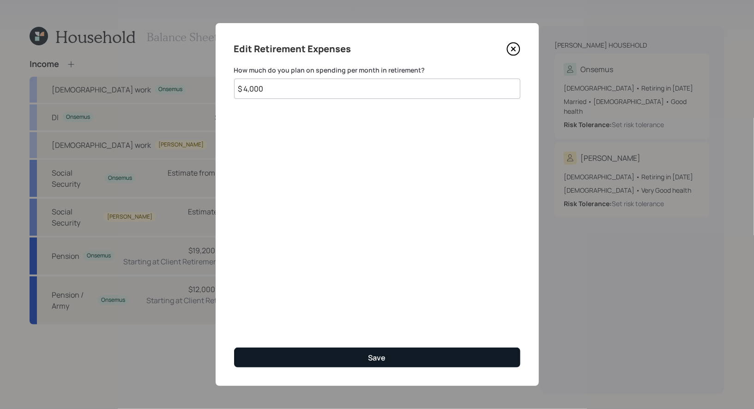
type input "$ 4,000"
click at [317, 366] on button "Save" at bounding box center [377, 357] width 286 height 20
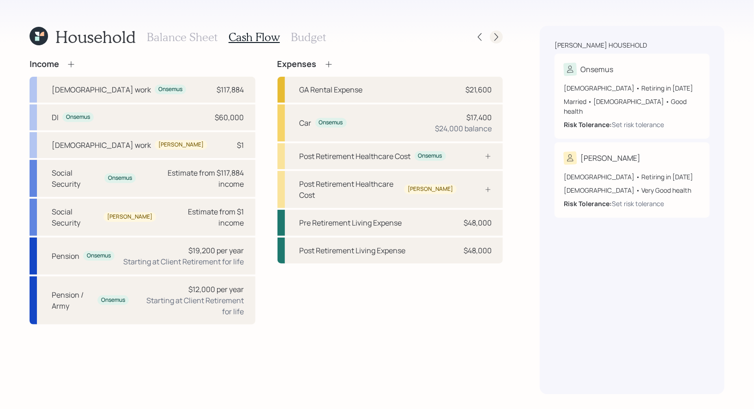
click at [498, 37] on icon at bounding box center [497, 37] width 4 height 8
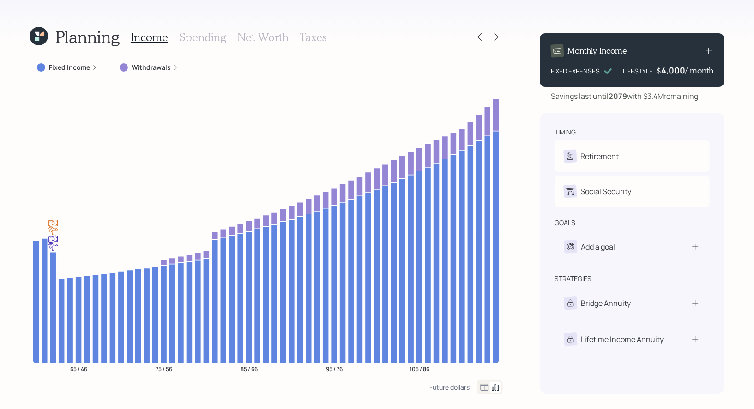
click at [197, 36] on h3 "Spending" at bounding box center [202, 36] width 47 height 13
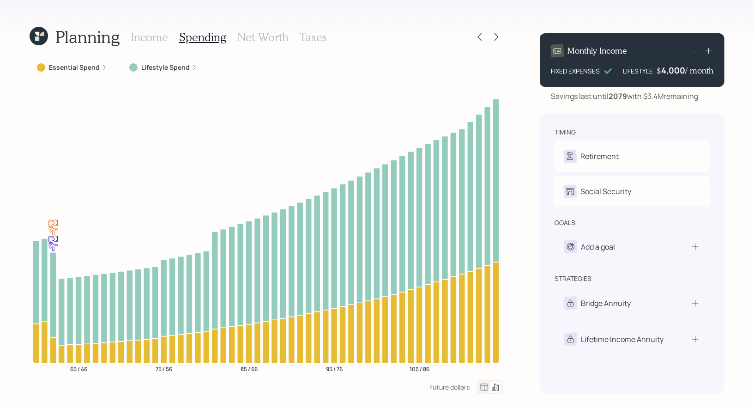
click at [481, 387] on icon at bounding box center [484, 387] width 11 height 11
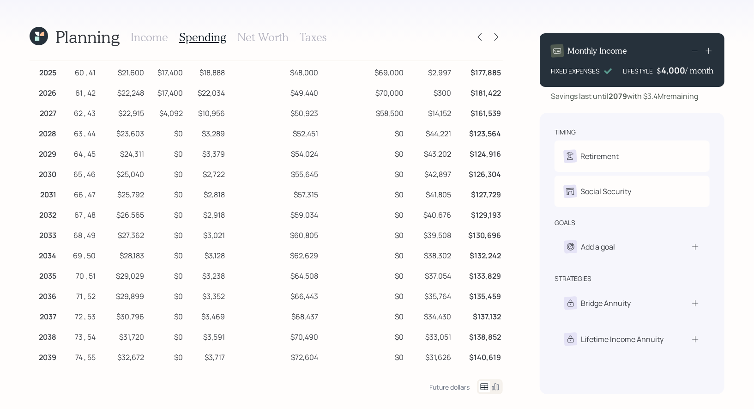
scroll to position [17, 0]
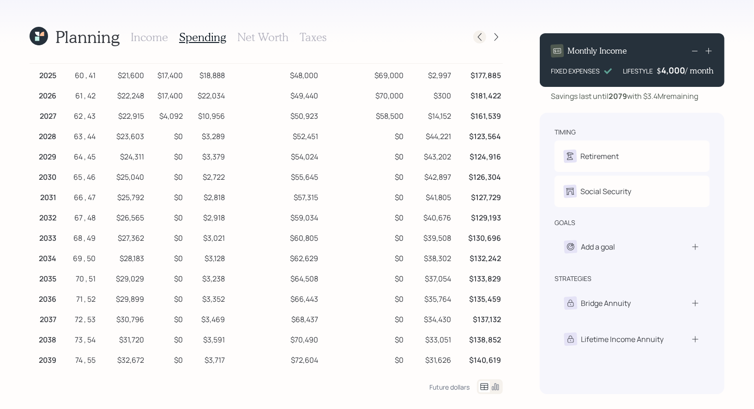
click at [483, 37] on icon at bounding box center [479, 36] width 9 height 9
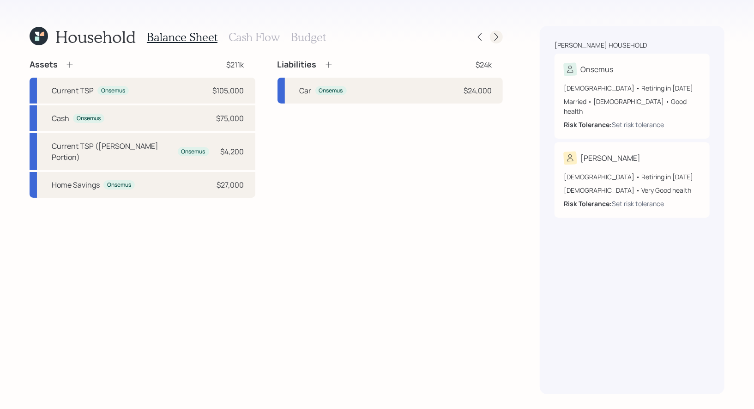
click at [499, 37] on icon at bounding box center [496, 36] width 9 height 9
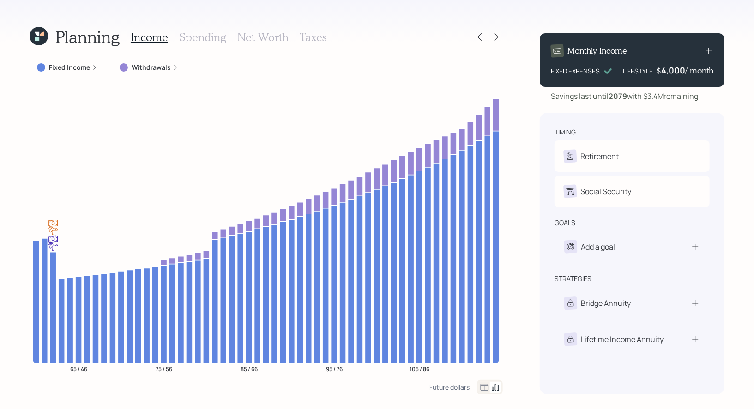
click at [499, 37] on icon at bounding box center [496, 36] width 9 height 9
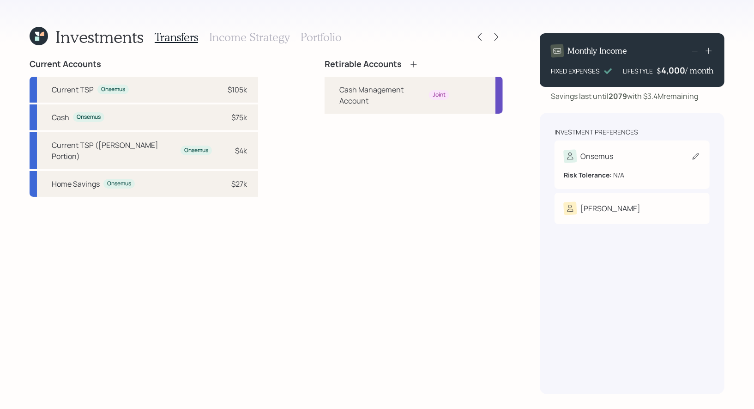
click at [692, 151] on div "Onsemus" at bounding box center [632, 156] width 137 height 13
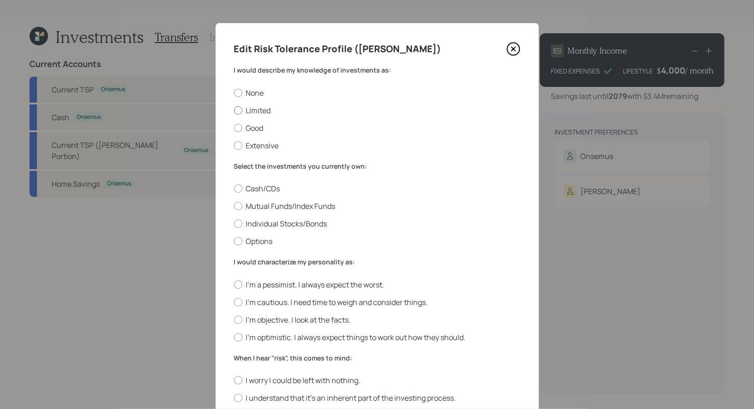
click at [261, 106] on label "Limited" at bounding box center [377, 110] width 286 height 10
click at [234, 110] on input "Limited" at bounding box center [234, 110] width 0 height 0
radio input "true"
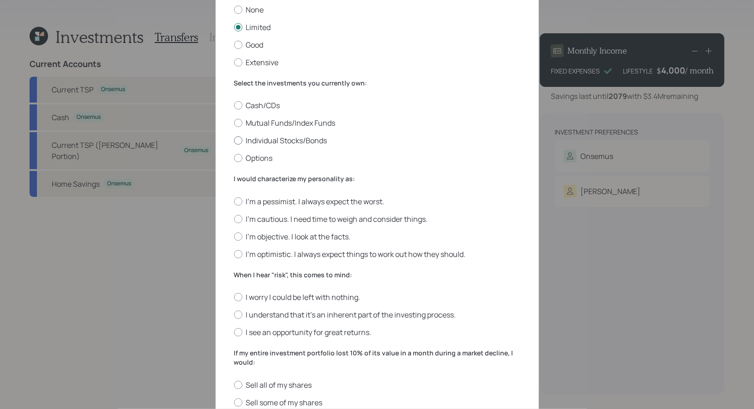
scroll to position [84, 0]
click at [257, 123] on label "Mutual Funds/Index Funds" at bounding box center [377, 122] width 286 height 10
click at [234, 123] on input "Mutual Funds/Index Funds" at bounding box center [234, 122] width 0 height 0
radio input "true"
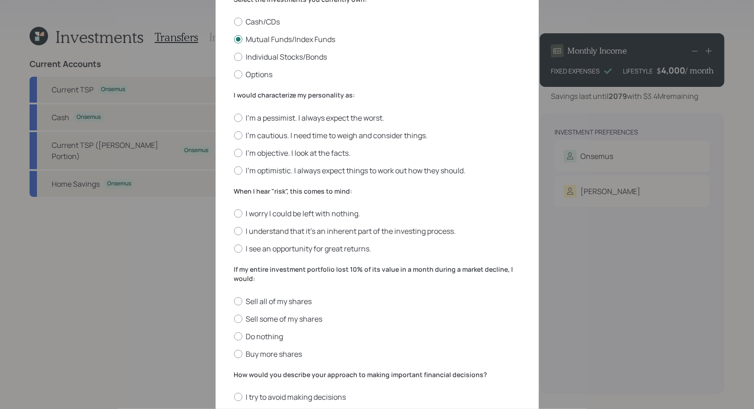
scroll to position [174, 0]
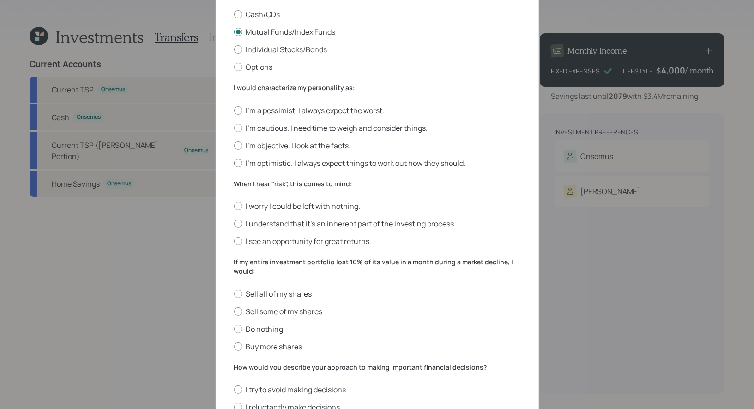
click at [413, 163] on label "I'm optimistic. I always expect things to work out how they should." at bounding box center [377, 163] width 286 height 10
click at [234, 163] on input "I'm optimistic. I always expect things to work out how they should." at bounding box center [234, 163] width 0 height 0
radio input "true"
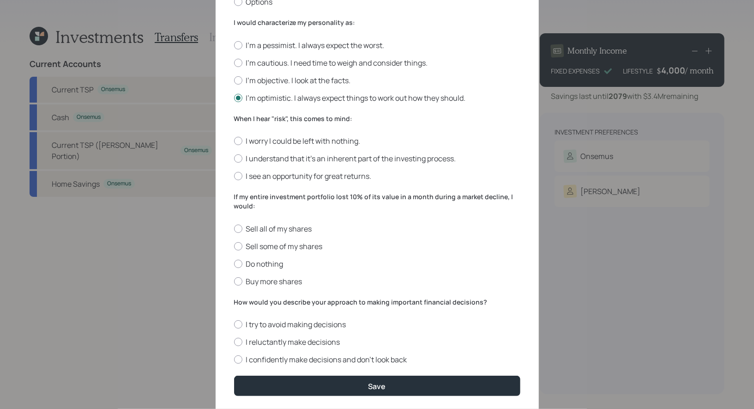
scroll to position [238, 0]
click at [266, 81] on label "I'm objective. I look at the facts." at bounding box center [377, 81] width 286 height 10
click at [234, 81] on input "I'm objective. I look at the facts." at bounding box center [234, 81] width 0 height 0
radio input "true"
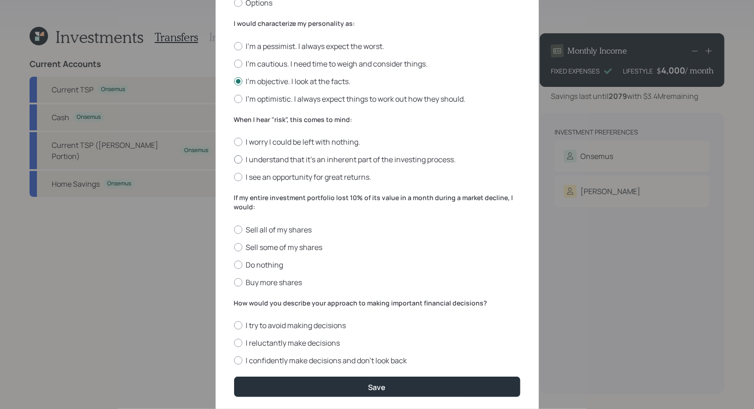
scroll to position [264, 0]
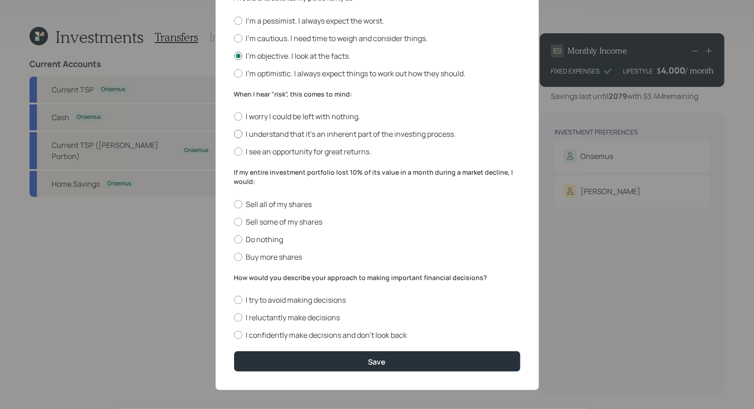
click at [368, 134] on label "I understand that it’s an inherent part of the investing process." at bounding box center [377, 134] width 286 height 10
click at [234, 134] on input "I understand that it’s an inherent part of the investing process." at bounding box center [234, 134] width 0 height 0
radio input "true"
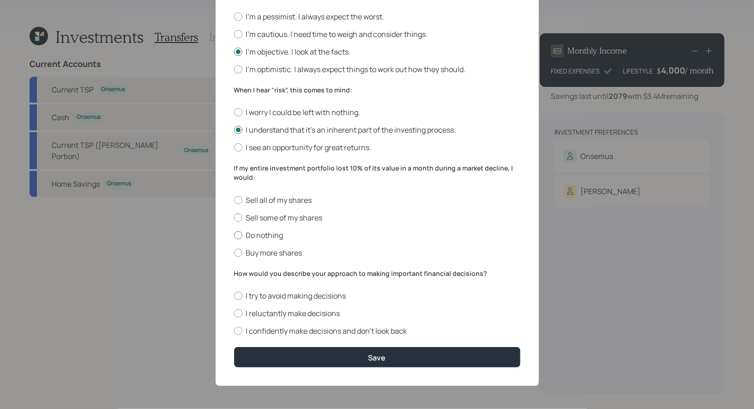
click at [251, 234] on label "Do nothing" at bounding box center [377, 235] width 286 height 10
click at [234, 235] on input "Do nothing" at bounding box center [234, 235] width 0 height 0
radio input "true"
click at [314, 310] on label "I reluctantly make decisions" at bounding box center [377, 313] width 286 height 10
click at [234, 313] on input "I reluctantly make decisions" at bounding box center [234, 313] width 0 height 0
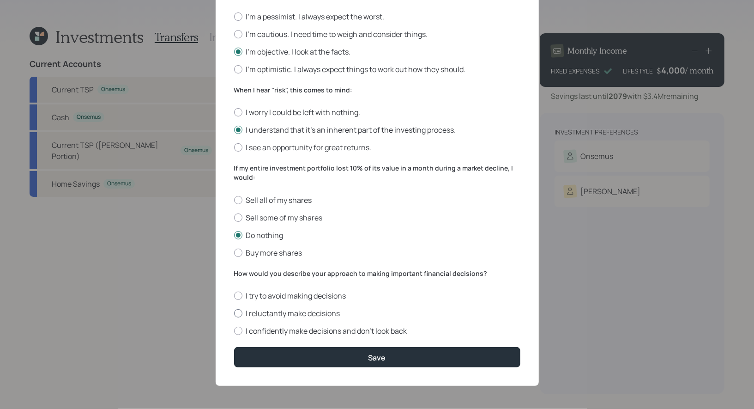
radio input "true"
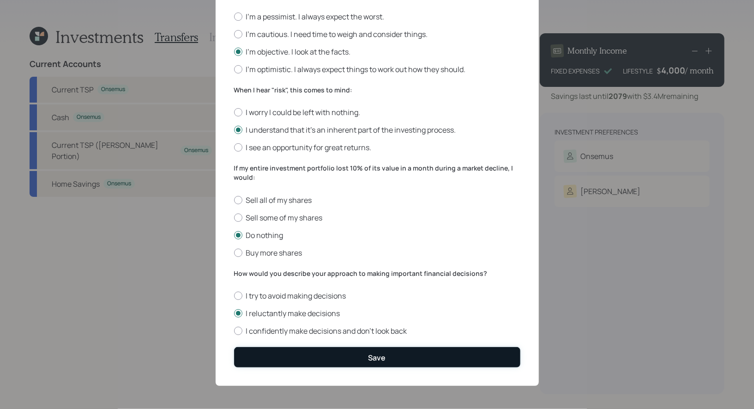
click at [334, 357] on button "Save" at bounding box center [377, 357] width 286 height 20
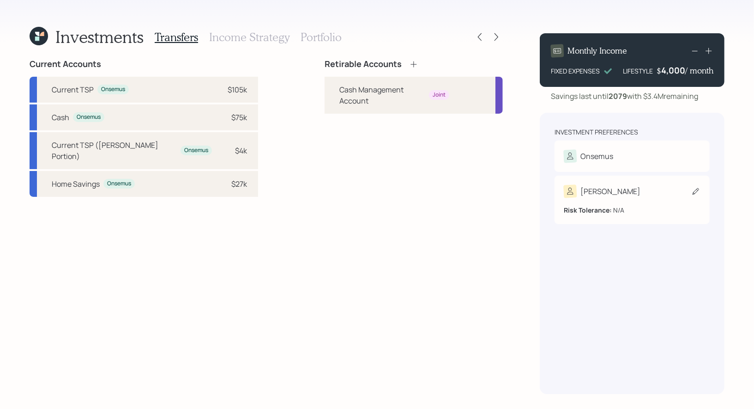
click at [695, 187] on icon at bounding box center [696, 191] width 9 height 9
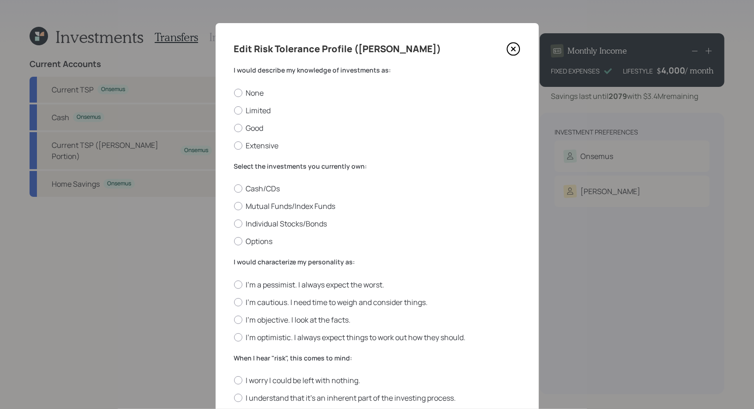
scroll to position [7, 0]
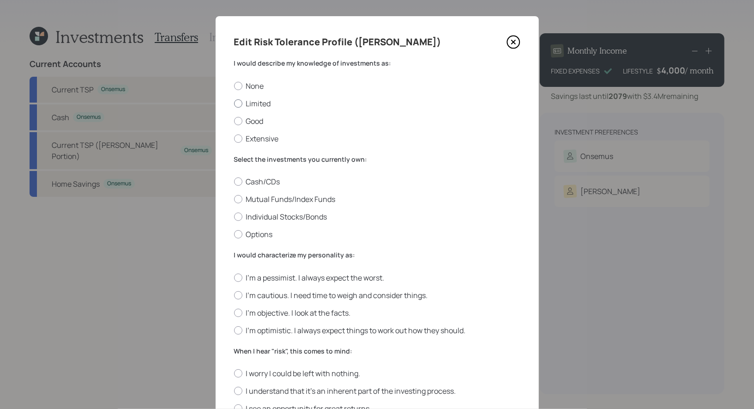
click at [266, 104] on label "Limited" at bounding box center [377, 103] width 286 height 10
click at [234, 103] on input "Limited" at bounding box center [234, 103] width 0 height 0
radio input "true"
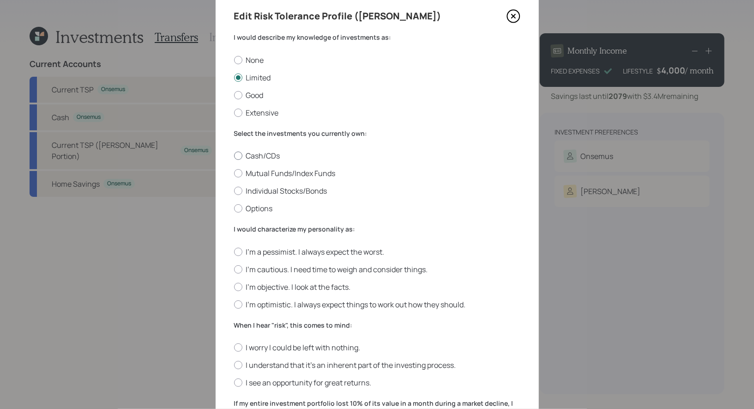
scroll to position [26, 0]
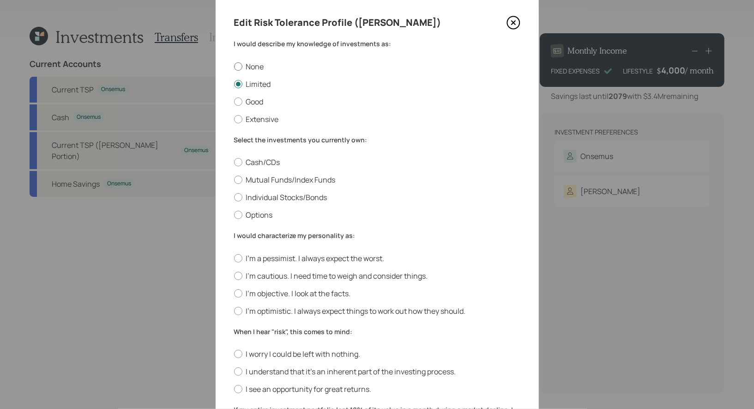
click at [239, 64] on div at bounding box center [238, 66] width 8 height 8
click at [234, 66] on input "None" at bounding box center [234, 66] width 0 height 0
radio input "true"
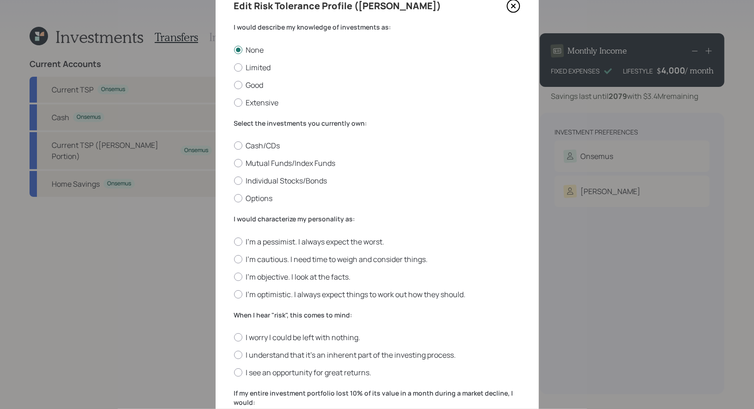
scroll to position [44, 0]
click at [263, 143] on label "Cash/CDs" at bounding box center [377, 145] width 286 height 10
click at [234, 145] on input "Cash/CDs" at bounding box center [234, 145] width 0 height 0
radio input "true"
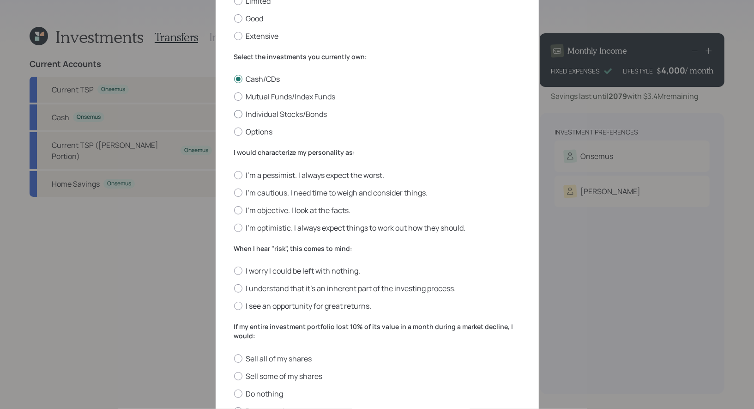
scroll to position [112, 0]
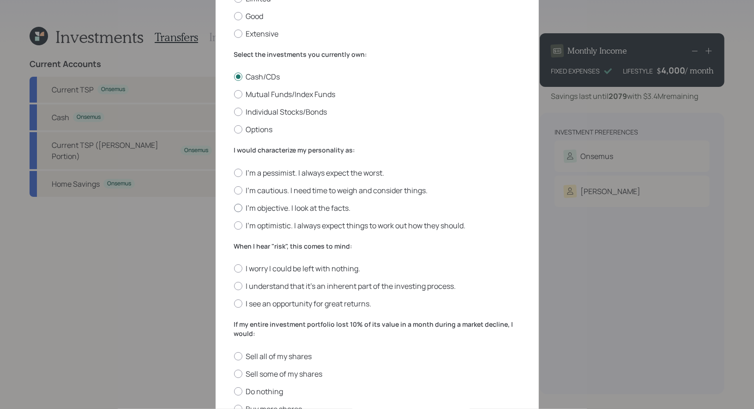
click at [338, 207] on label "I'm objective. I look at the facts." at bounding box center [377, 208] width 286 height 10
click at [234, 207] on input "I'm objective. I look at the facts." at bounding box center [234, 207] width 0 height 0
radio input "true"
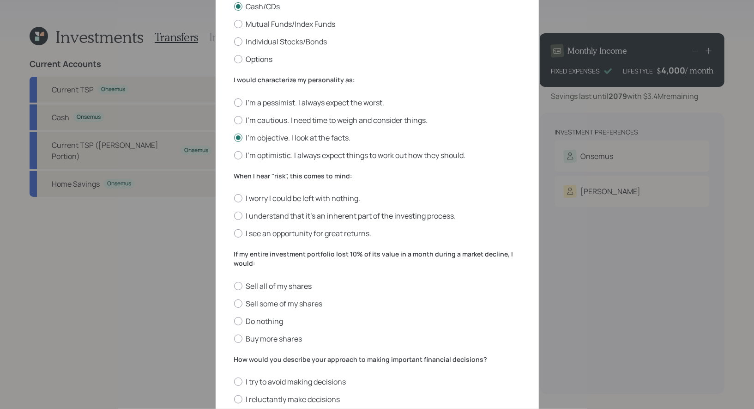
scroll to position [182, 0]
click at [421, 217] on label "I understand that it’s an inherent part of the investing process." at bounding box center [377, 215] width 286 height 10
click at [234, 216] on input "I understand that it’s an inherent part of the investing process." at bounding box center [234, 215] width 0 height 0
radio input "true"
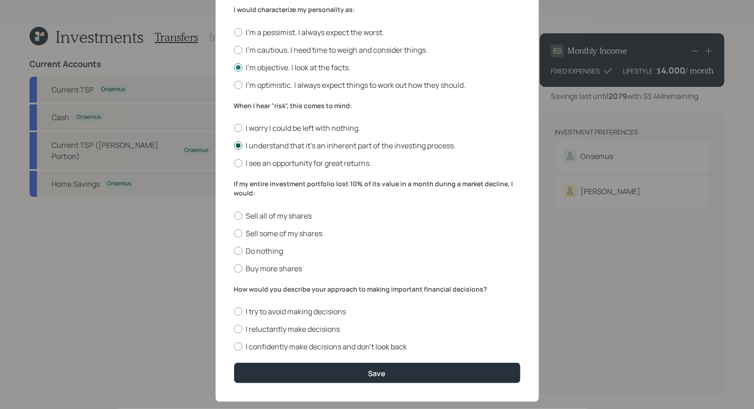
scroll to position [253, 0]
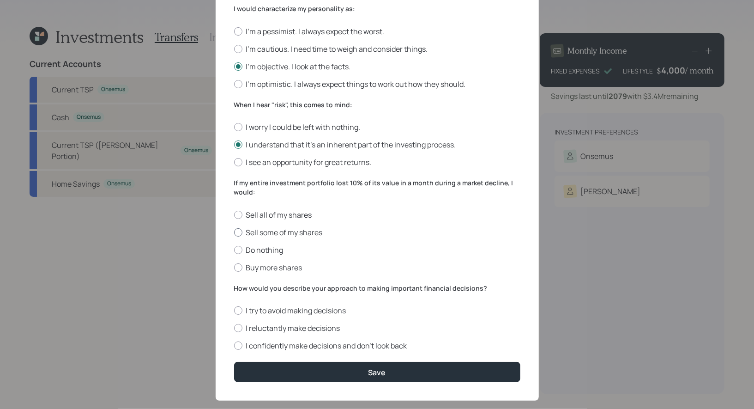
click at [300, 232] on label "Sell some of my shares" at bounding box center [377, 232] width 286 height 10
click at [234, 232] on input "Sell some of my shares" at bounding box center [234, 232] width 0 height 0
radio input "true"
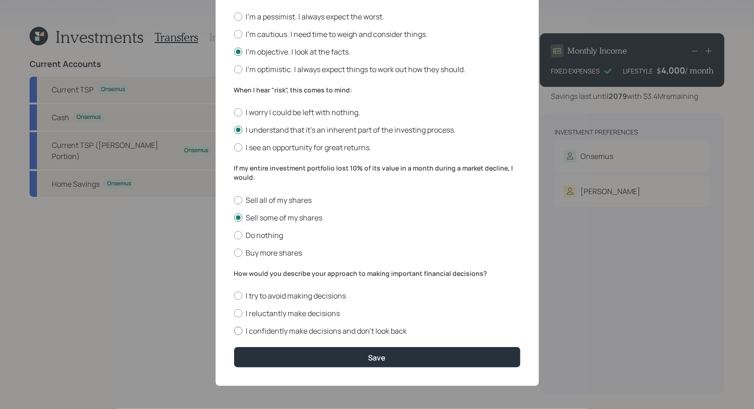
click at [368, 328] on label "I confidently make decisions and don’t look back" at bounding box center [377, 331] width 286 height 10
click at [234, 331] on input "I confidently make decisions and don’t look back" at bounding box center [234, 331] width 0 height 0
radio input "true"
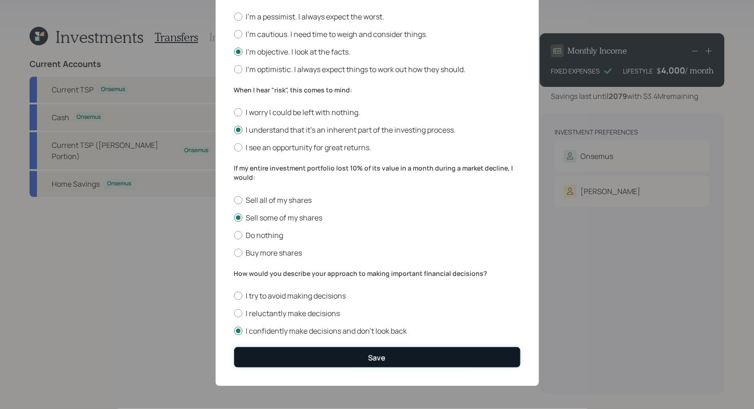
click at [363, 361] on button "Save" at bounding box center [377, 357] width 286 height 20
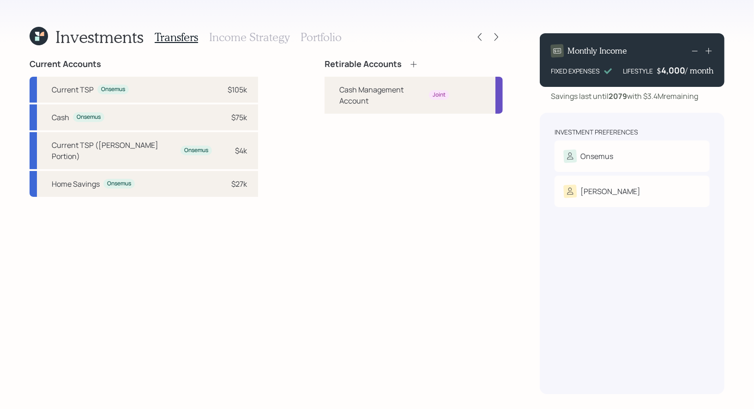
click at [409, 63] on icon at bounding box center [413, 64] width 9 height 9
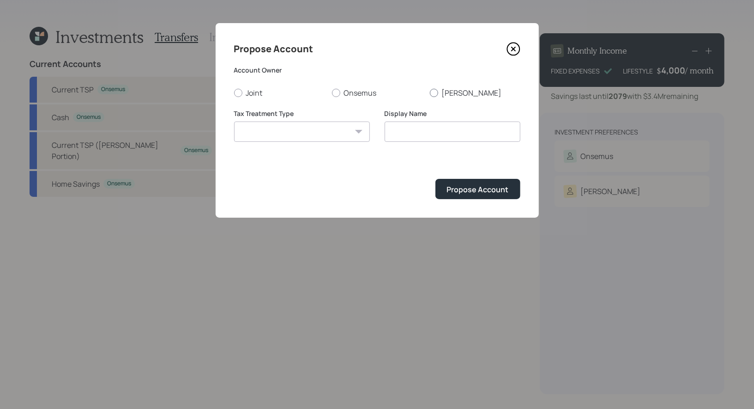
click at [432, 89] on div at bounding box center [434, 93] width 8 height 8
click at [430, 92] on input "Irene" at bounding box center [430, 92] width 0 height 0
radio input "true"
click at [341, 130] on select "Roth Taxable Traditional" at bounding box center [302, 132] width 136 height 20
select select "roth"
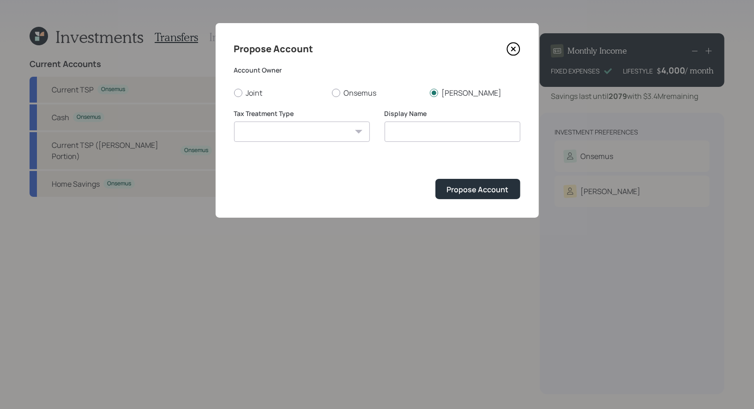
click at [234, 122] on select "Roth Taxable Traditional" at bounding box center [302, 132] width 136 height 20
click at [466, 132] on input "Roth" at bounding box center [453, 132] width 136 height 20
type input "Roth IRA"
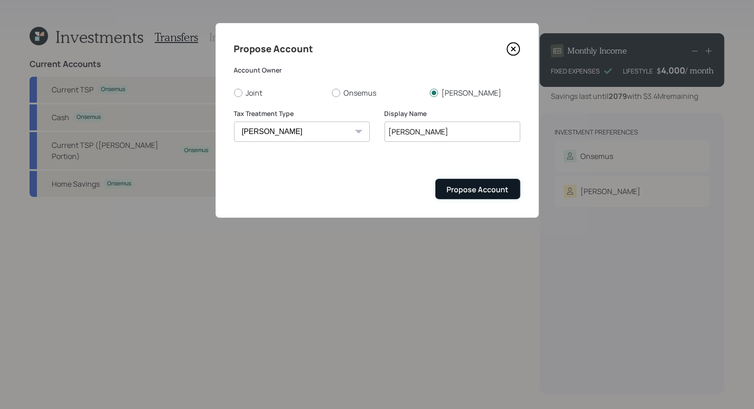
click at [474, 189] on div "Propose Account" at bounding box center [478, 189] width 62 height 10
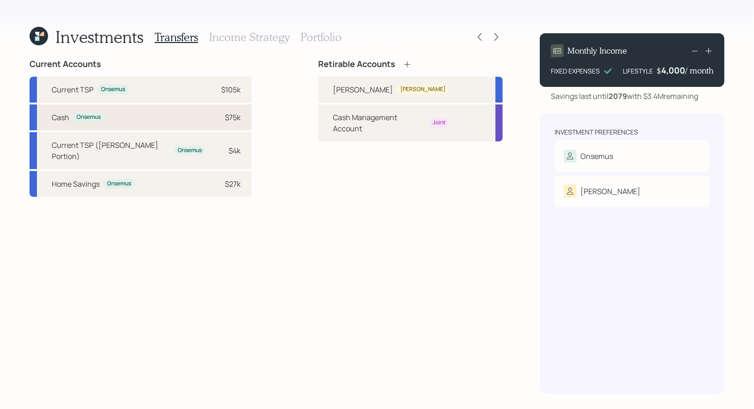
click at [217, 121] on div "Cash Onsemus $75k" at bounding box center [141, 117] width 222 height 26
click at [336, 90] on div "Roth IRA" at bounding box center [363, 89] width 60 height 11
select select "decf7fc5-ae37-4e07-a3db-17d204413d42"
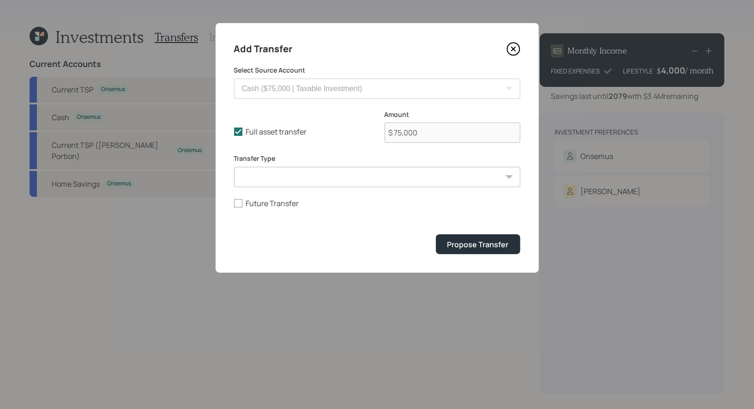
click at [279, 177] on select "ACAT Transfer Non ACAT Transfer Capitalize Rollover Rollover Deposit" at bounding box center [377, 177] width 286 height 20
select select "deposit"
click at [234, 167] on select "ACAT Transfer Non ACAT Transfer Capitalize Rollover Rollover Deposit" at bounding box center [377, 177] width 286 height 20
click at [495, 244] on div "Propose Transfer" at bounding box center [478, 244] width 61 height 10
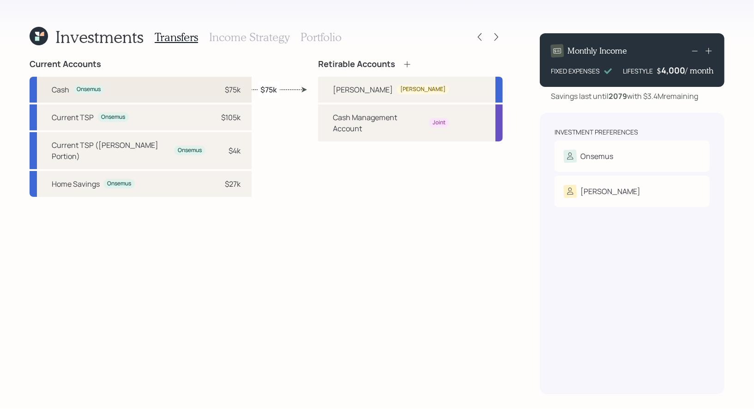
click at [225, 86] on div "$75k" at bounding box center [233, 89] width 16 height 11
click at [289, 90] on div "Current Accounts Cash Onsemus $75k Current TSP Onsemus $105k Current TSP (Roth …" at bounding box center [267, 226] width 474 height 335
click at [33, 29] on icon at bounding box center [39, 36] width 18 height 18
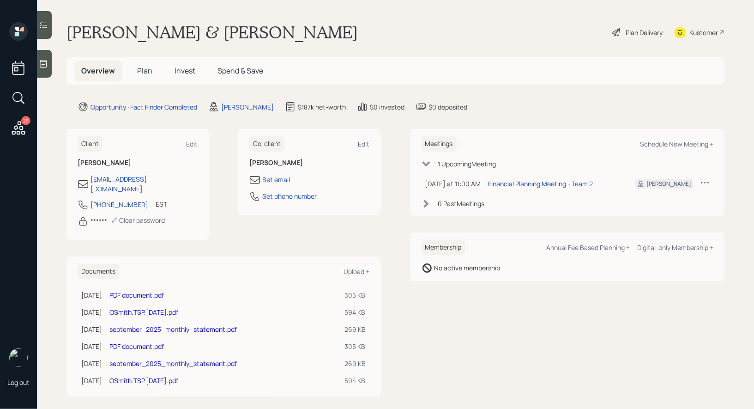
click at [185, 66] on span "Invest" at bounding box center [185, 71] width 21 height 10
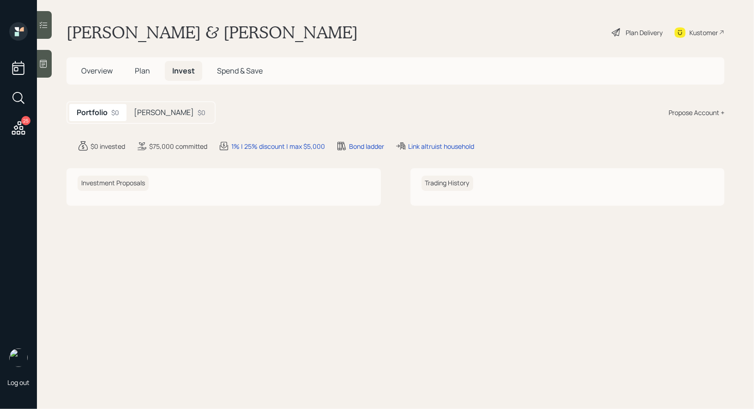
click at [698, 110] on div "Propose Account +" at bounding box center [697, 113] width 56 height 10
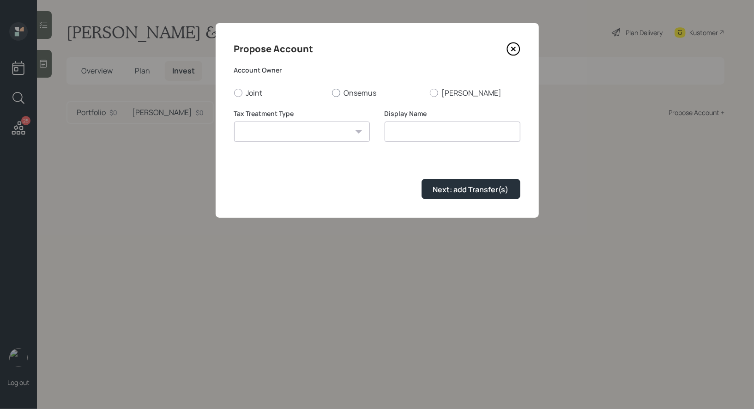
click at [337, 93] on div at bounding box center [336, 93] width 8 height 8
click at [332, 93] on input "Onsemus" at bounding box center [332, 92] width 0 height 0
radio input "true"
click at [318, 133] on select "Roth Taxable Traditional" at bounding box center [302, 132] width 136 height 20
select select "taxable"
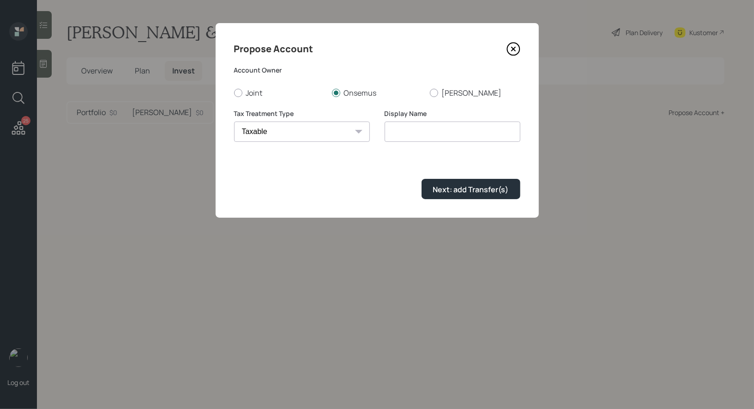
click at [234, 122] on select "Roth Taxable Traditional" at bounding box center [302, 132] width 136 height 20
type input "Taxable"
click at [238, 92] on div at bounding box center [238, 93] width 8 height 8
click at [234, 92] on input "Joint" at bounding box center [234, 92] width 0 height 0
radio input "true"
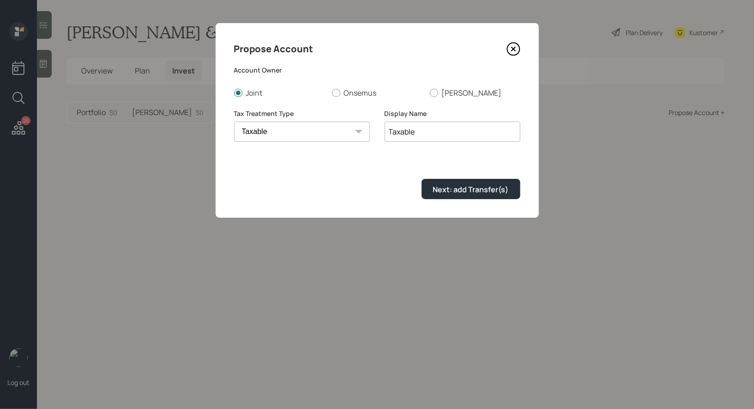
click at [476, 134] on input "Taxable" at bounding box center [453, 132] width 136 height 20
type input "Joint"
click at [486, 191] on div "Next: add Transfer(s)" at bounding box center [471, 189] width 76 height 10
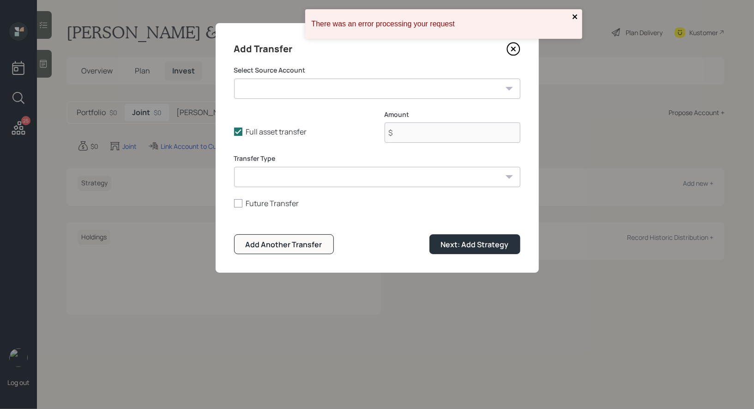
click at [577, 13] on icon "close" at bounding box center [575, 16] width 6 height 7
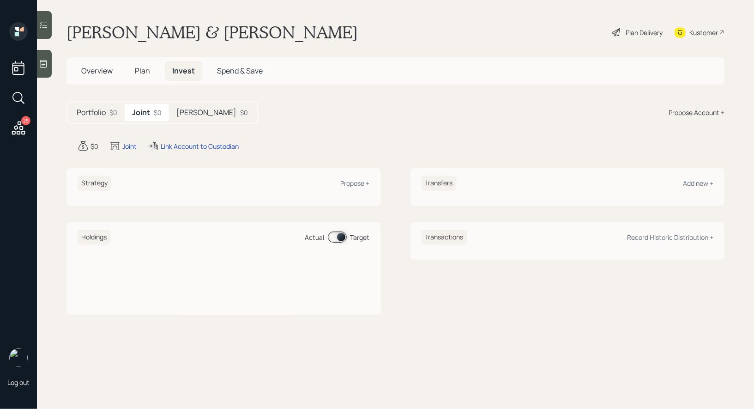
click at [199, 109] on h5 "Roth IRA" at bounding box center [206, 112] width 60 height 9
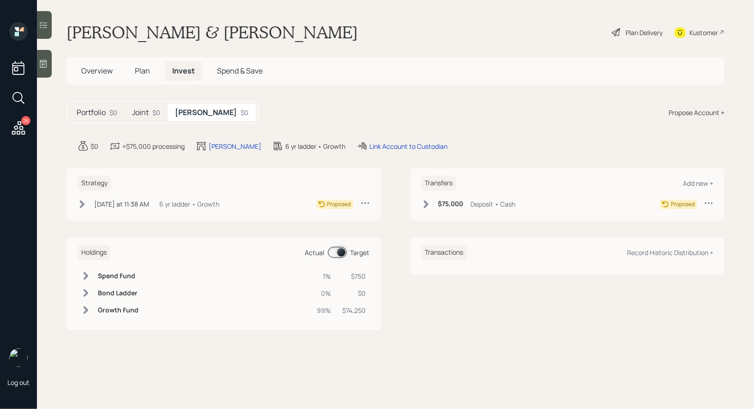
click at [709, 203] on icon at bounding box center [708, 202] width 7 height 1
click at [657, 217] on div "Edit transfer" at bounding box center [680, 220] width 67 height 9
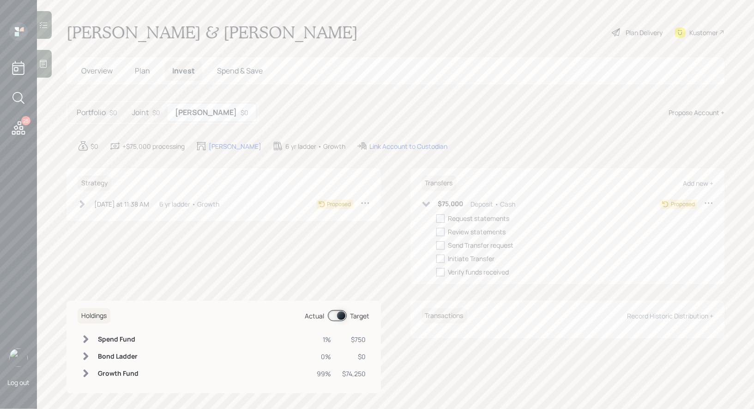
select select "decf7fc5-ae37-4e07-a3db-17d204413d42"
select select "deposit"
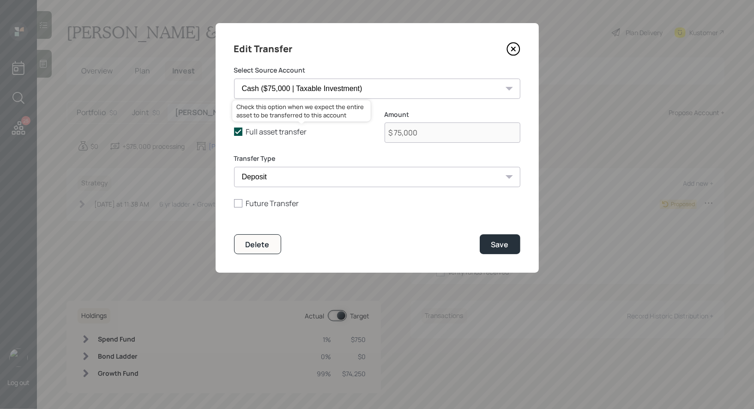
click at [236, 132] on polyline at bounding box center [239, 132] width 6 height 4
click at [234, 132] on input "Full asset transfer" at bounding box center [234, 132] width 0 height 0
checkbox input "false"
click at [429, 133] on input "$ 75,000" at bounding box center [453, 132] width 136 height 20
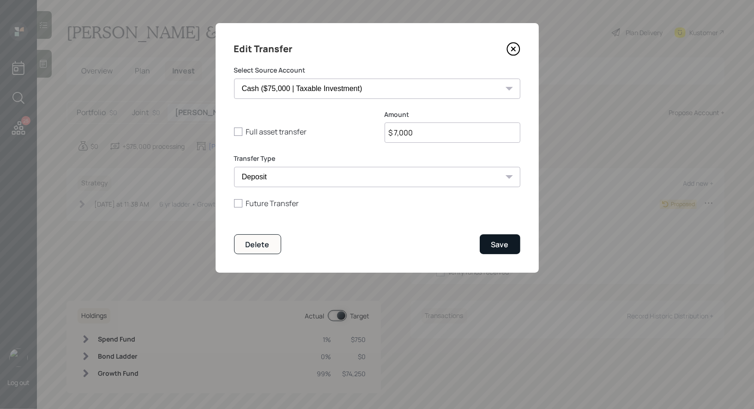
type input "$ 7,000"
click at [502, 239] on div "Save" at bounding box center [501, 244] width 18 height 10
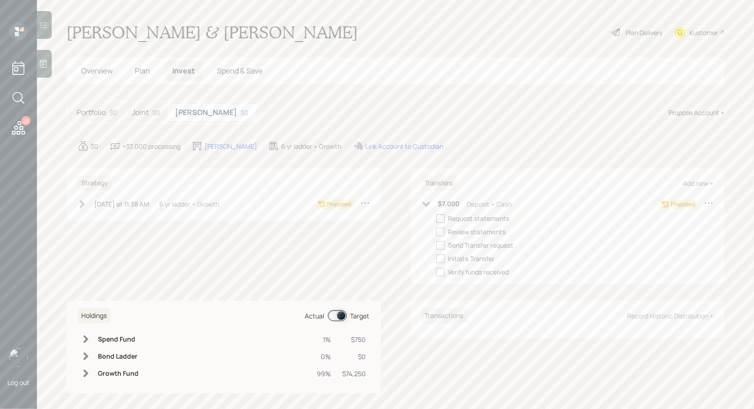
click at [440, 220] on div at bounding box center [441, 218] width 8 height 8
click at [437, 219] on input "checkbox" at bounding box center [436, 218] width 0 height 0
checkbox input "true"
click at [144, 114] on h5 "Joint" at bounding box center [140, 112] width 17 height 9
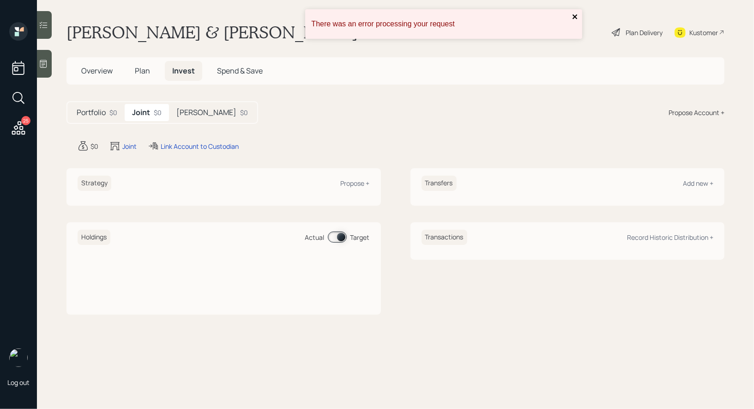
click at [577, 15] on icon "close" at bounding box center [575, 16] width 5 height 5
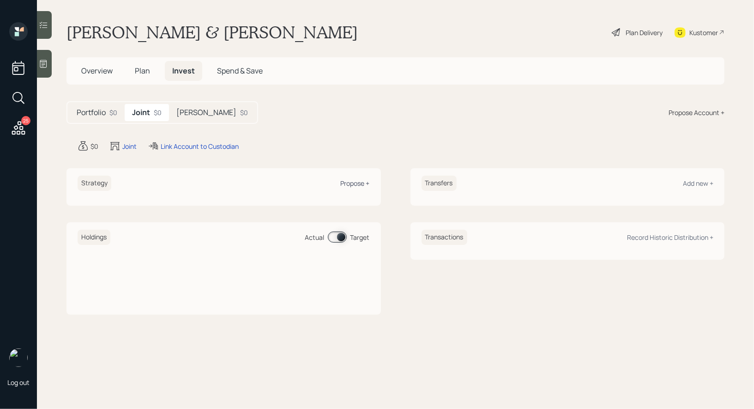
click at [361, 182] on div "Propose +" at bounding box center [355, 183] width 29 height 9
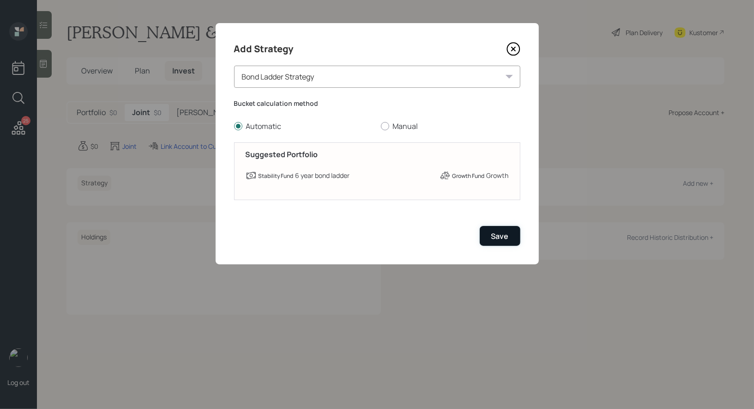
click at [497, 235] on div "Save" at bounding box center [501, 236] width 18 height 10
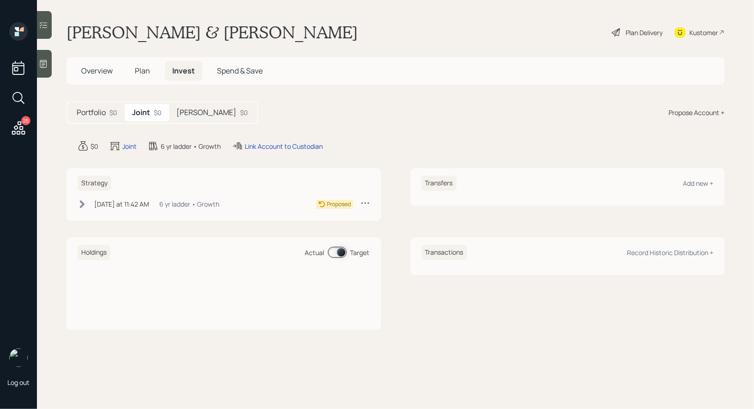
click at [618, 31] on icon at bounding box center [616, 32] width 11 height 11
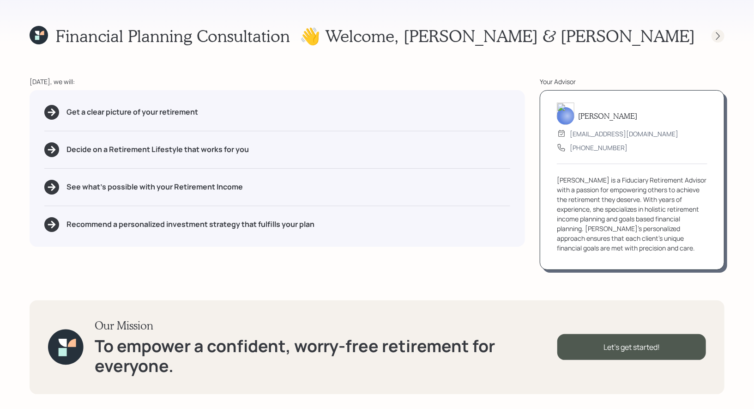
click at [721, 41] on div at bounding box center [718, 36] width 13 height 13
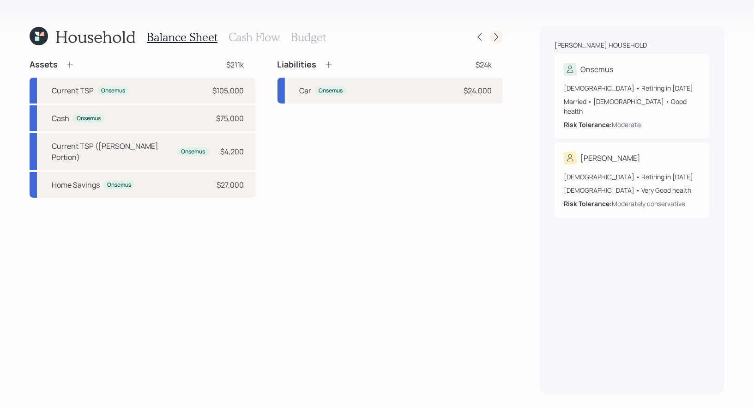
click at [498, 35] on icon at bounding box center [496, 36] width 9 height 9
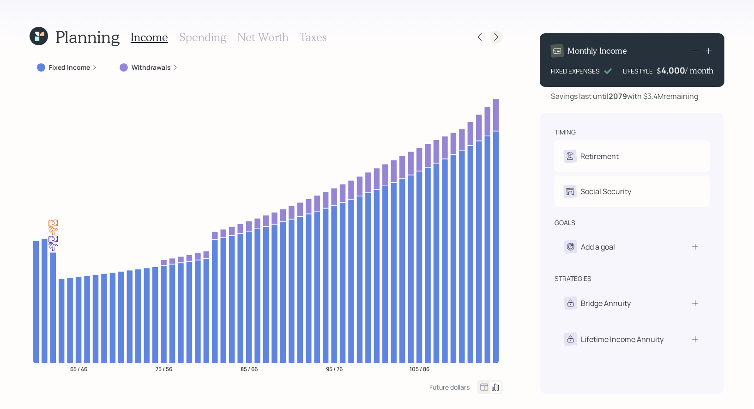
click at [498, 37] on icon at bounding box center [497, 37] width 4 height 8
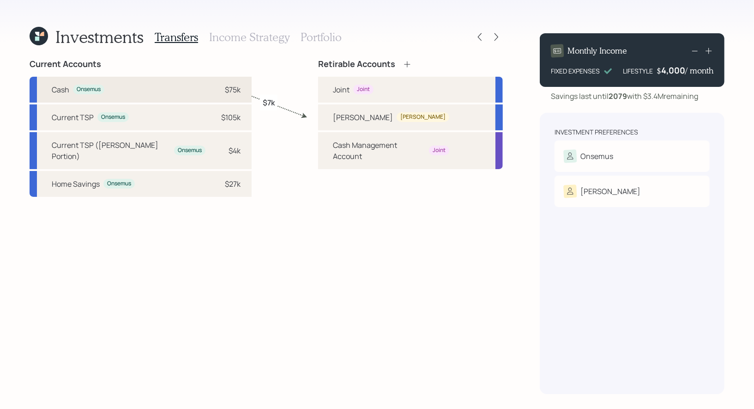
click at [215, 88] on div "Cash Onsemus $75k" at bounding box center [141, 90] width 222 height 26
click at [322, 85] on div "Joint Joint" at bounding box center [410, 90] width 185 height 26
select select "decf7fc5-ae37-4e07-a3db-17d204413d42"
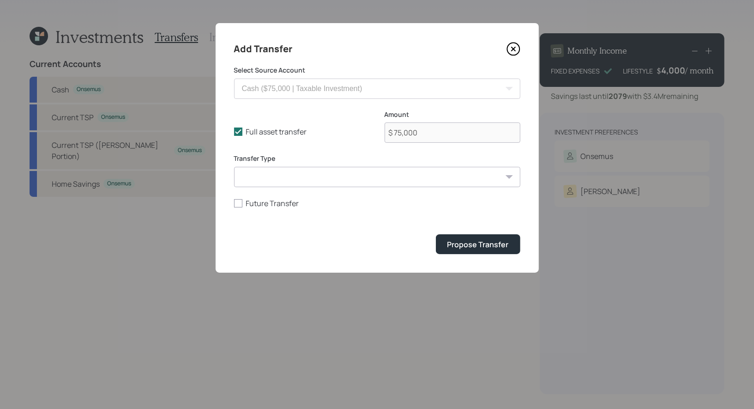
click at [317, 175] on select "ACAT Transfer Non ACAT Transfer Capitalize Rollover Rollover Deposit" at bounding box center [377, 177] width 286 height 20
click at [239, 129] on icon at bounding box center [238, 132] width 8 height 8
click at [234, 132] on input "Full asset transfer" at bounding box center [234, 132] width 0 height 0
checkbox input "false"
click at [461, 135] on input "$ 75,000" at bounding box center [453, 132] width 136 height 20
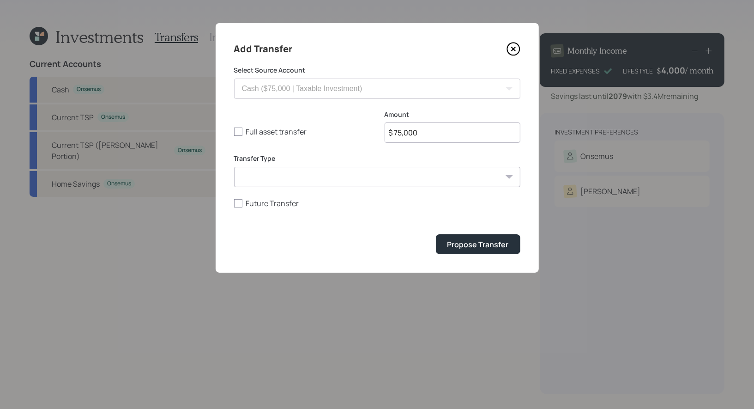
click at [461, 135] on input "$ 75,000" at bounding box center [453, 132] width 136 height 20
type input "$ 25,000"
click at [414, 177] on select "ACAT Transfer Non ACAT Transfer Capitalize Rollover Rollover Deposit" at bounding box center [377, 177] width 286 height 20
select select "acat_transfer"
click at [234, 167] on select "ACAT Transfer Non ACAT Transfer Capitalize Rollover Rollover Deposit" at bounding box center [377, 177] width 286 height 20
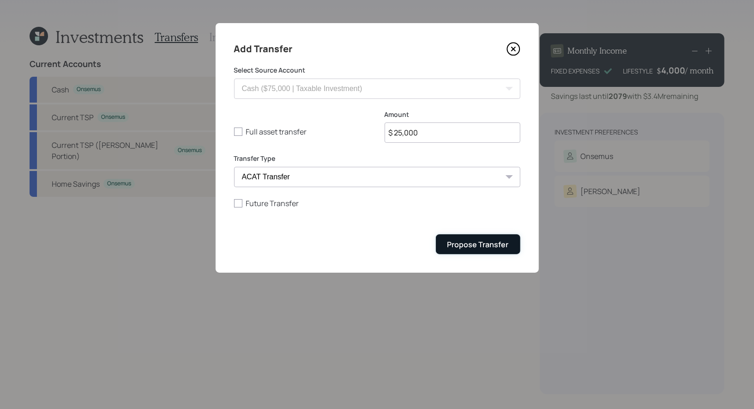
click at [476, 244] on div "Propose Transfer" at bounding box center [478, 244] width 61 height 10
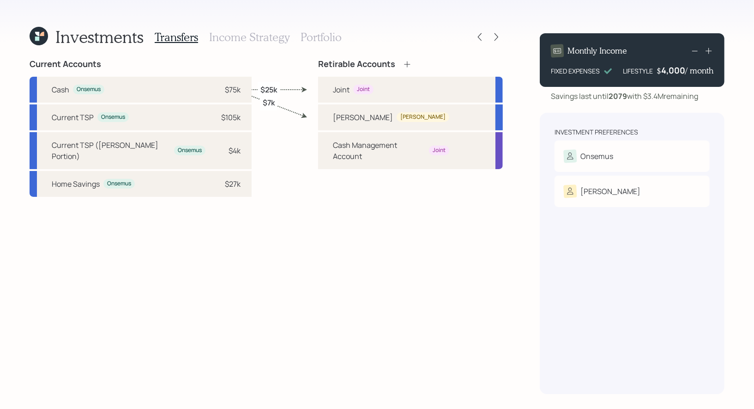
click at [309, 38] on h3 "Portfolio" at bounding box center [321, 36] width 41 height 13
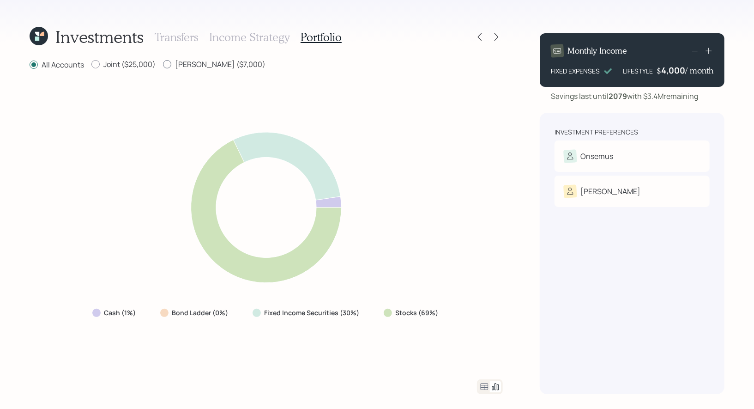
click at [169, 61] on div at bounding box center [167, 64] width 8 height 8
click at [163, 64] on input "Roth IRA ($7,000)" at bounding box center [163, 64] width 0 height 0
radio input "true"
radio input "false"
click at [499, 35] on icon at bounding box center [496, 36] width 9 height 9
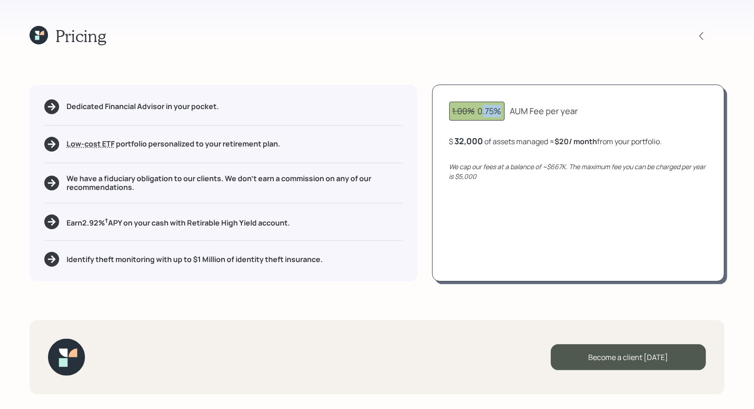
drag, startPoint x: 500, startPoint y: 112, endPoint x: 481, endPoint y: 114, distance: 19.5
click at [481, 114] on div "1.00% 0.75%" at bounding box center [477, 111] width 49 height 12
click at [570, 157] on div "1.00% 0.75% AUM Fee per year $ 32,000 of assets managed ≈ $20 / month from your…" at bounding box center [578, 183] width 292 height 197
drag, startPoint x: 603, startPoint y: 144, endPoint x: 551, endPoint y: 140, distance: 52.3
click at [551, 140] on div "$ 32,000 of assets managed ≈ $20 / month from your portfolio ." at bounding box center [556, 141] width 213 height 12
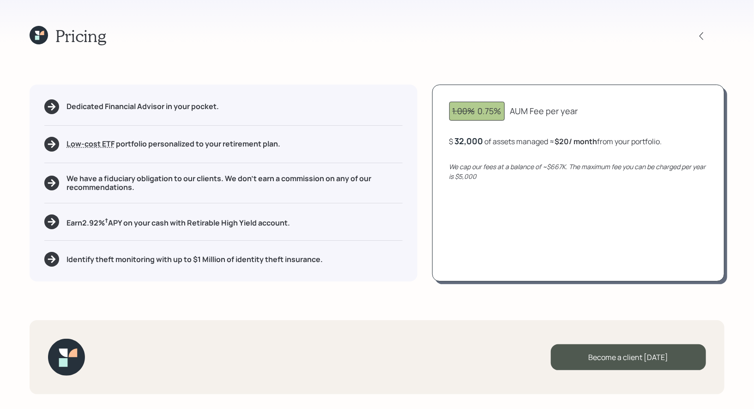
click at [41, 34] on icon at bounding box center [42, 33] width 4 height 4
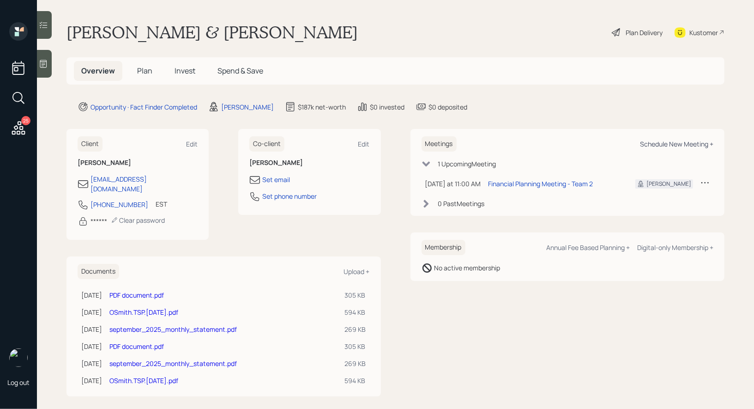
click at [677, 142] on div "Schedule New Meeting +" at bounding box center [676, 144] width 73 height 9
select select "8b79112e-3cfb-44f9-89e7-15267fe946c1"
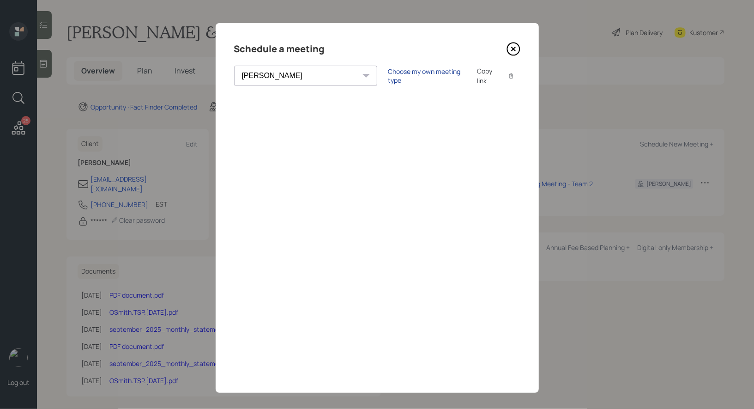
click at [389, 75] on div "Choose my own meeting type" at bounding box center [428, 76] width 78 height 18
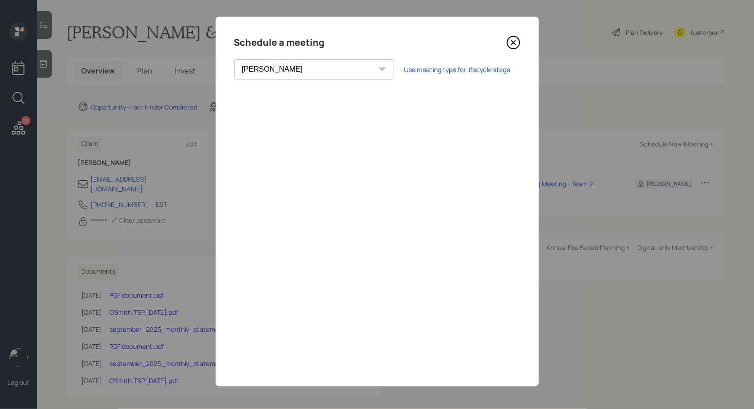
click at [514, 45] on icon at bounding box center [514, 43] width 14 height 14
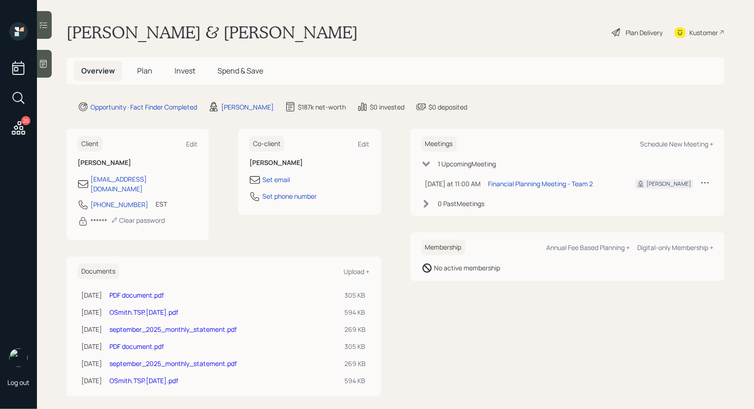
click at [141, 71] on span "Plan" at bounding box center [144, 71] width 15 height 10
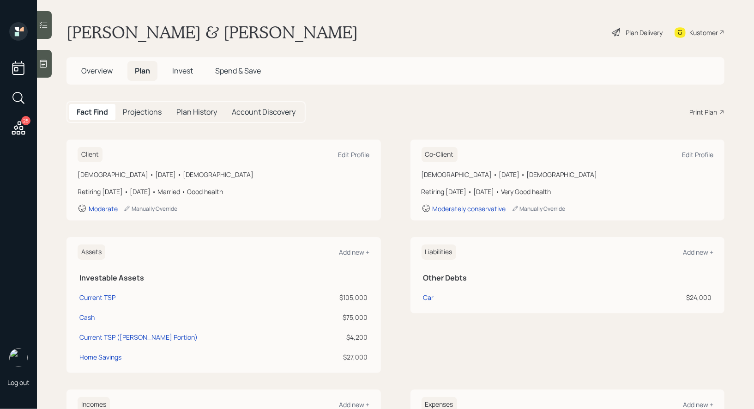
click at [103, 71] on span "Overview" at bounding box center [96, 71] width 31 height 10
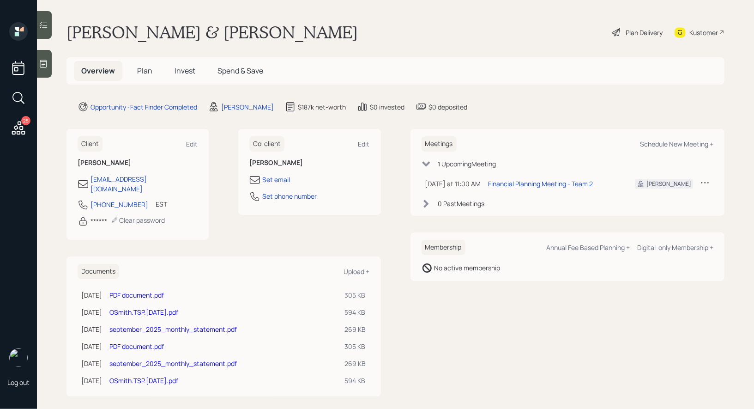
click at [146, 71] on span "Plan" at bounding box center [144, 71] width 15 height 10
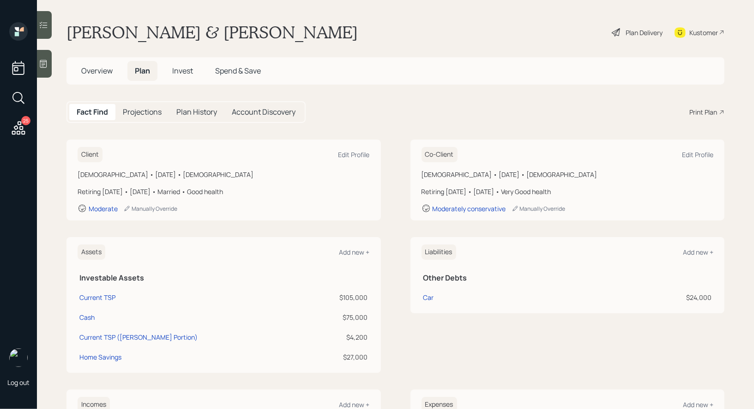
click at [703, 114] on div "Print Plan" at bounding box center [704, 112] width 28 height 10
click at [19, 96] on icon at bounding box center [18, 98] width 17 height 17
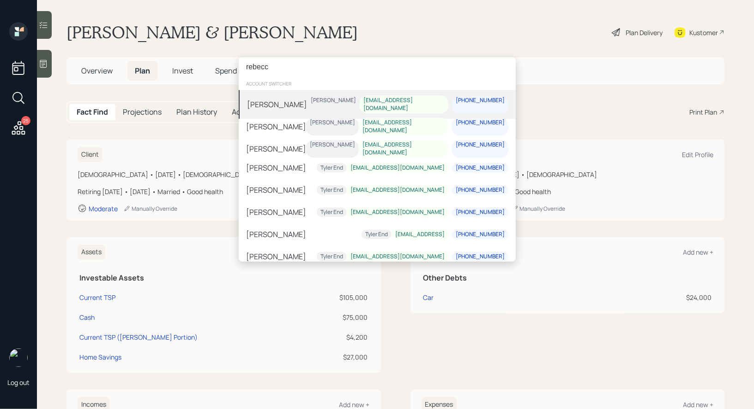
type input "rebecc"
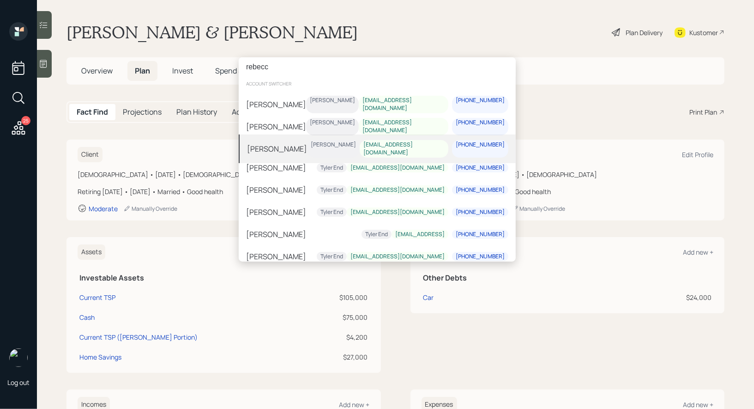
click at [280, 144] on div "[PERSON_NAME]" at bounding box center [277, 148] width 60 height 11
